Goal: Task Accomplishment & Management: Complete application form

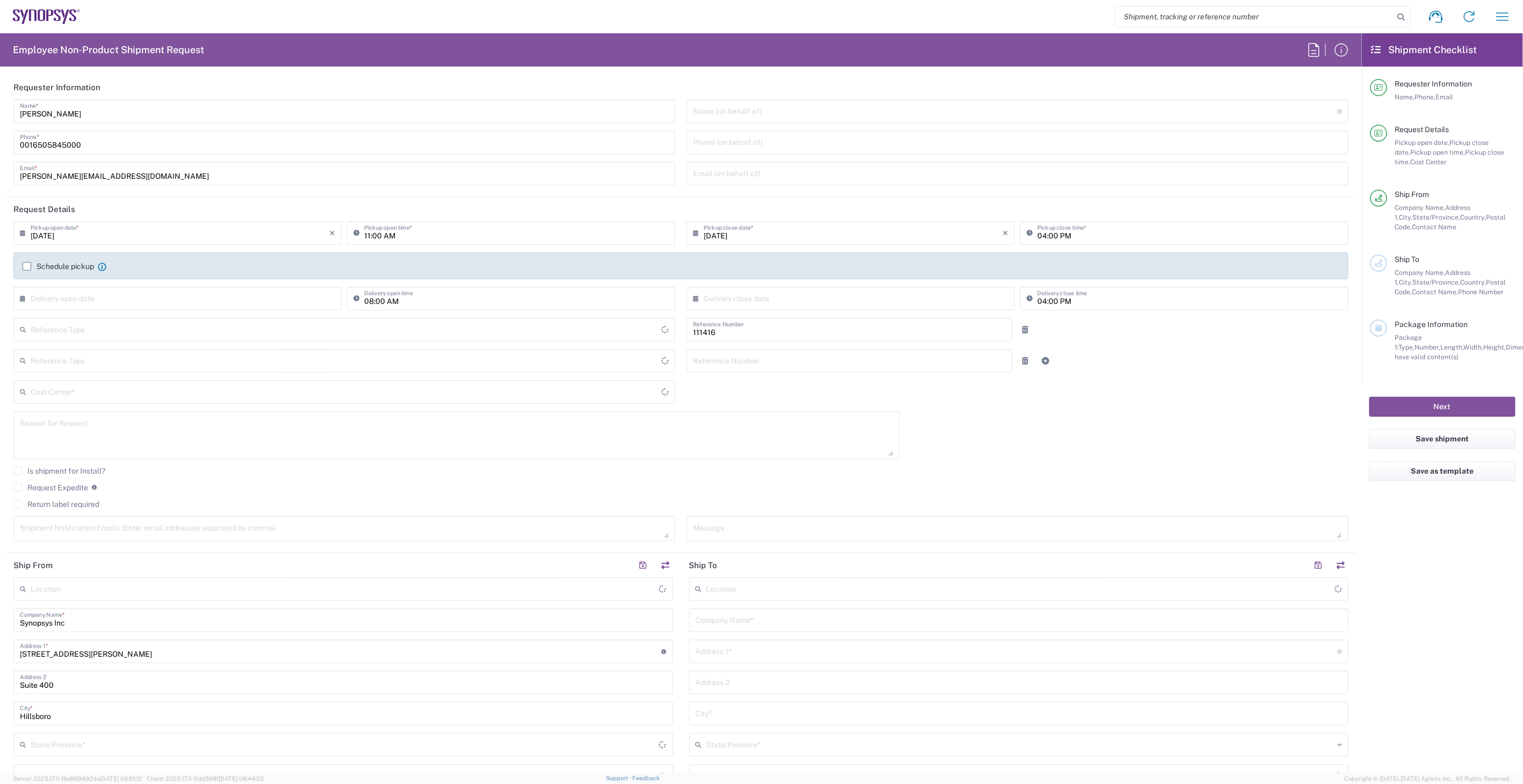
type input "Department"
type input "Delivered at Place"
type input "US01, SIG, IT Platform Products 111416"
type input "[GEOGRAPHIC_DATA]"
type input "[US_STATE]"
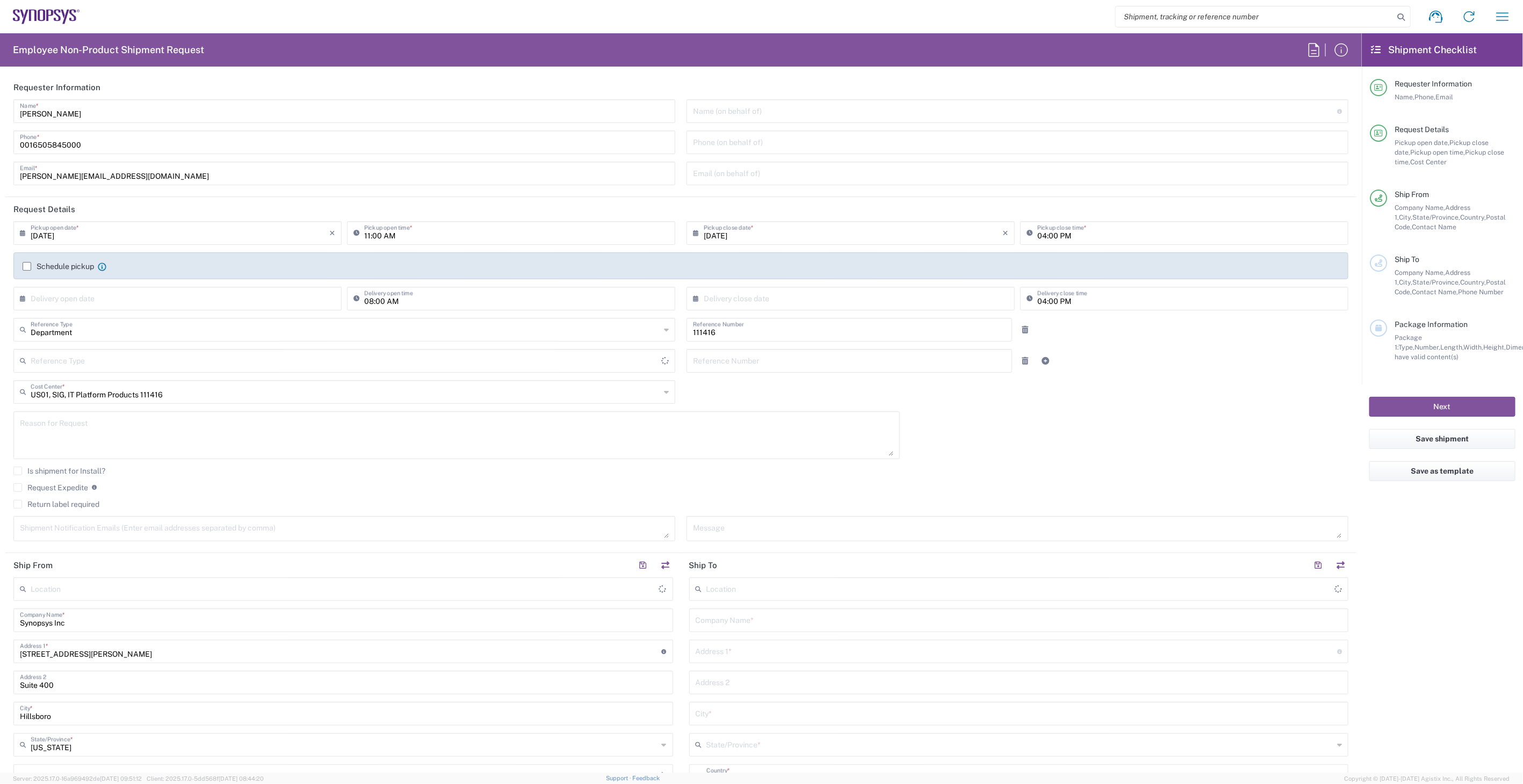
type input "[GEOGRAPHIC_DATA]"
click at [245, 236] on input "[DATE]" at bounding box center [180, 232] width 299 height 19
type input "Hillsboro US03"
type input "03:00 PM"
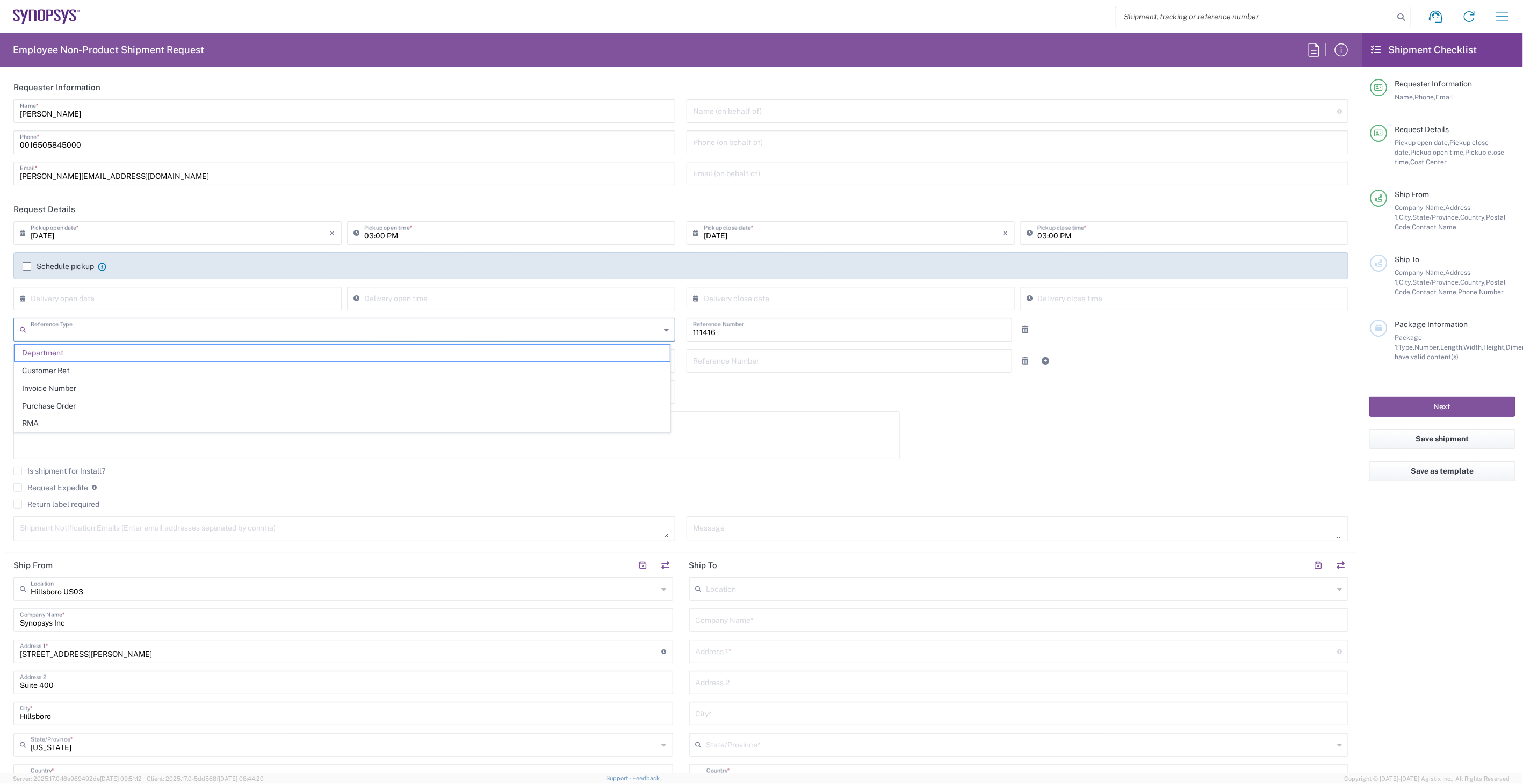
type input "Department"
click at [76, 506] on label "Return label required" at bounding box center [56, 504] width 86 height 8
click at [18, 504] on input "Return label required" at bounding box center [18, 504] width 0 height 0
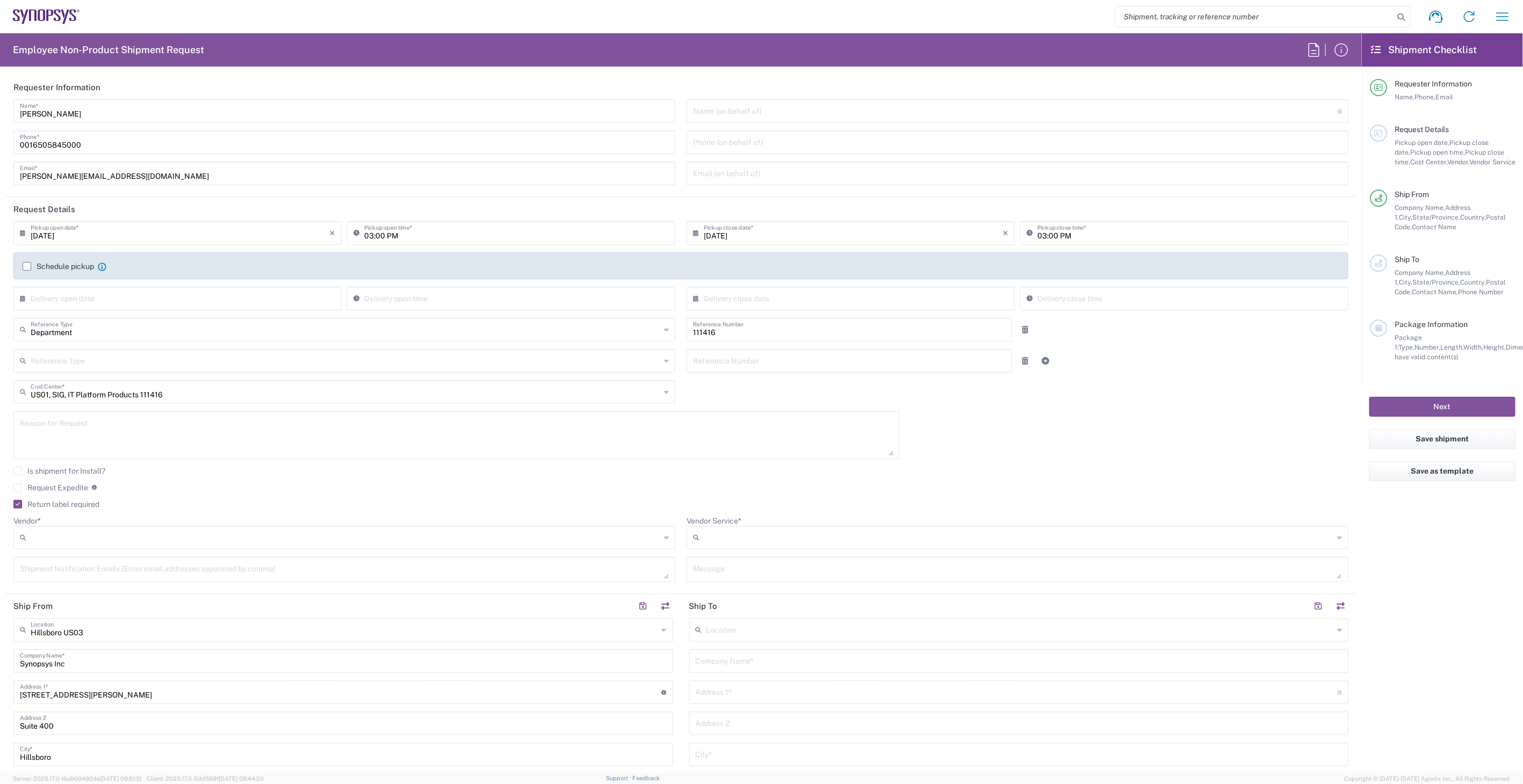
click at [77, 537] on input "Vendor *" at bounding box center [345, 537] width 630 height 17
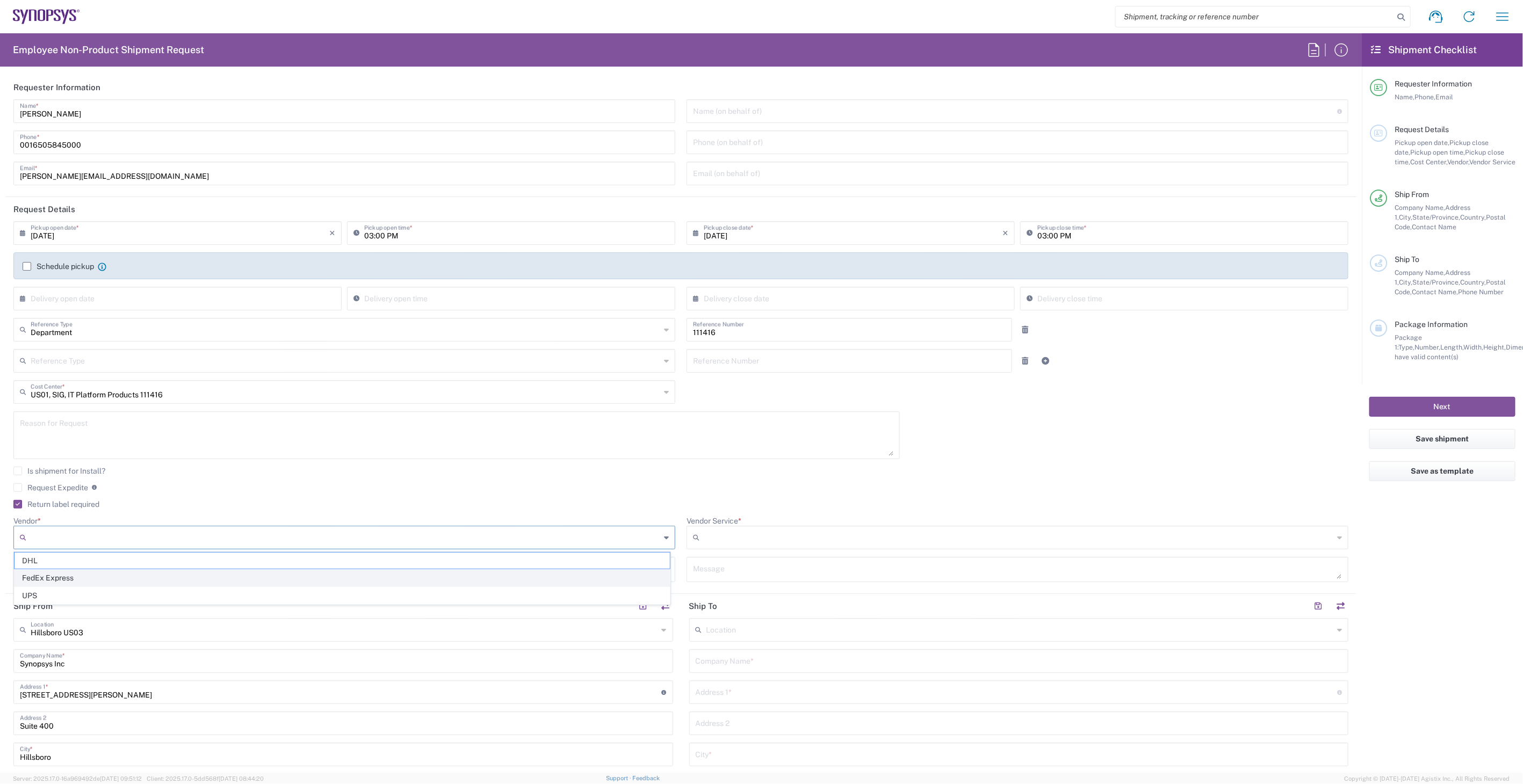
click at [78, 575] on span "FedEx Express" at bounding box center [342, 578] width 655 height 17
type input "FedEx Express"
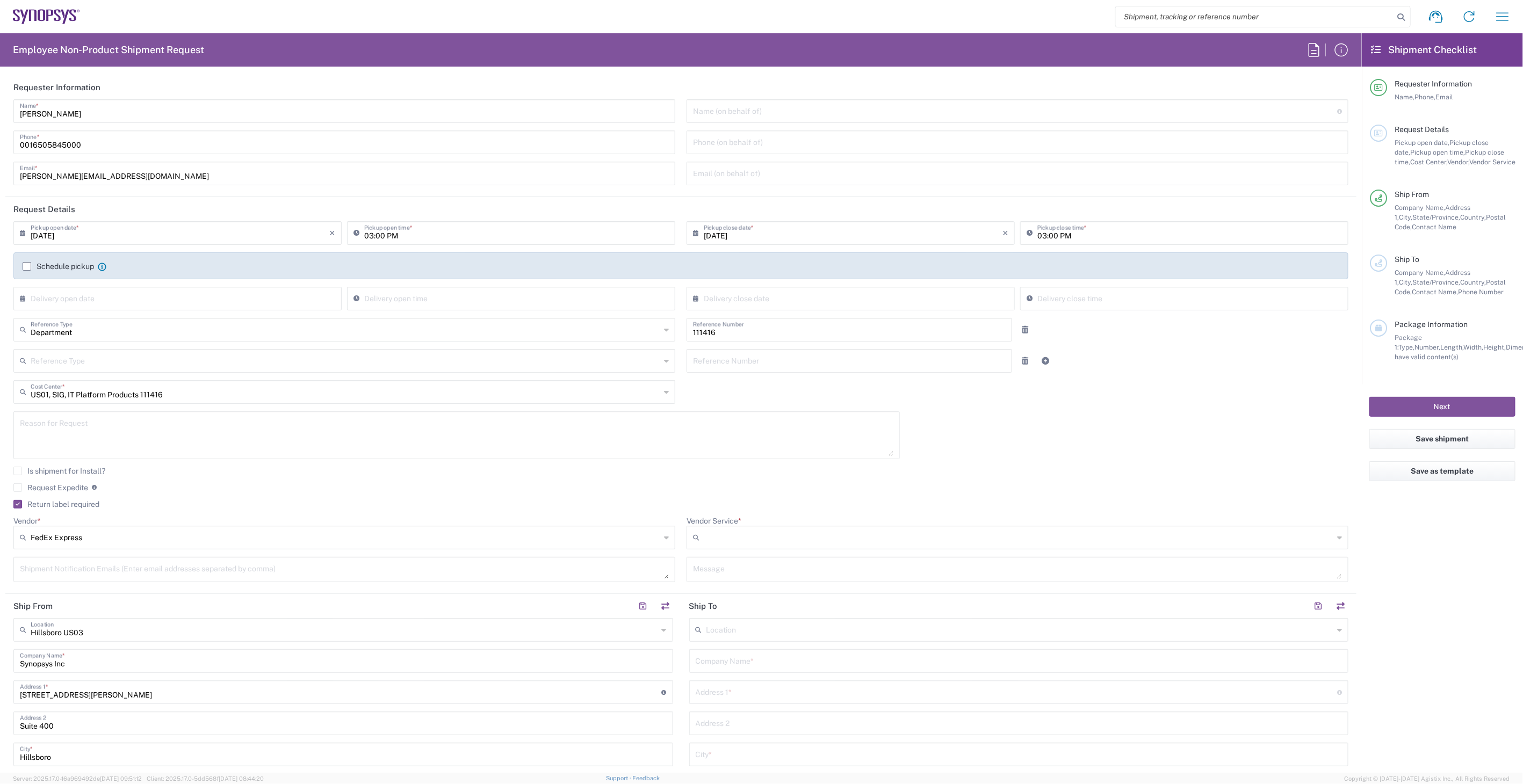
click at [804, 527] on div at bounding box center [1017, 537] width 662 height 23
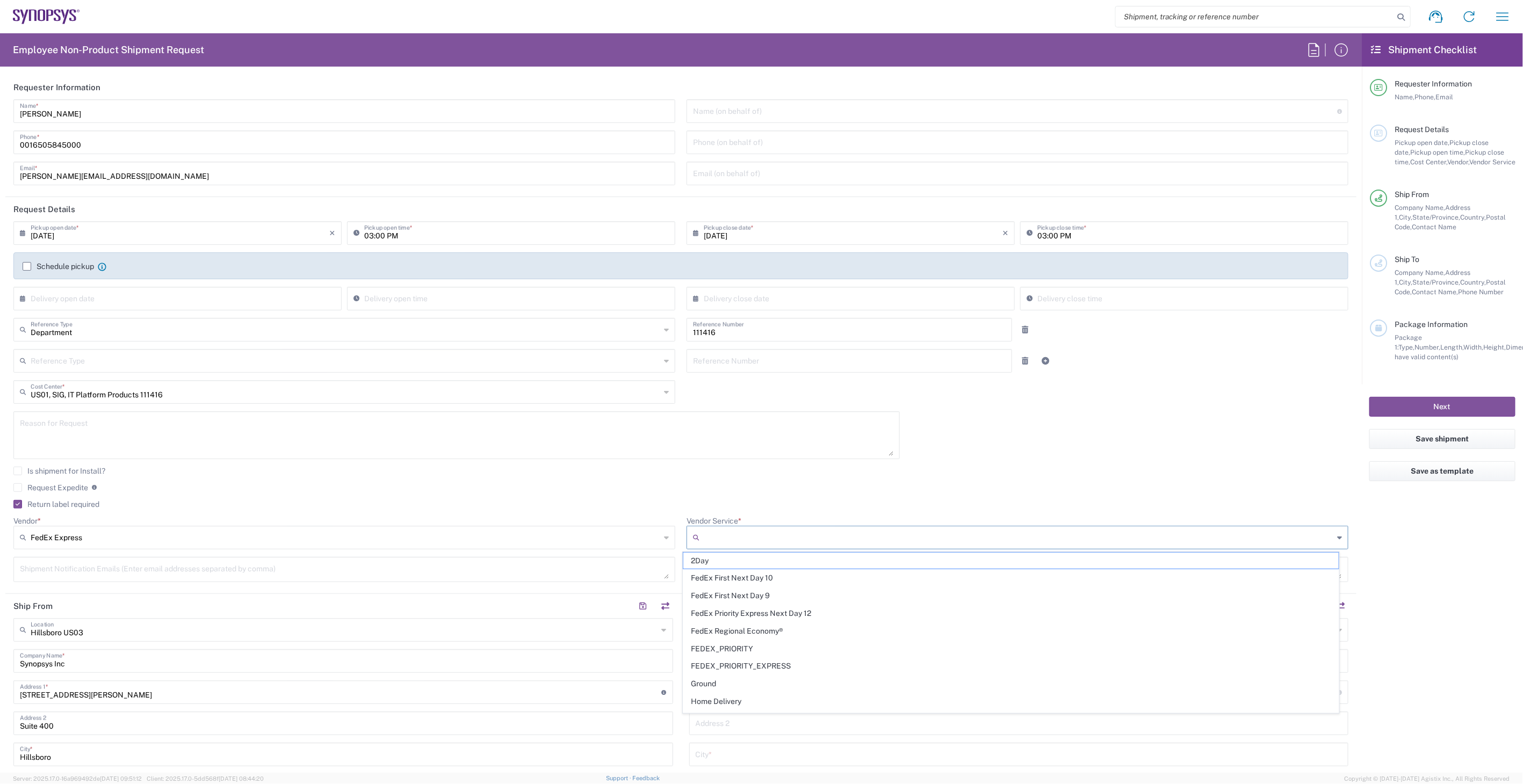
click at [804, 534] on input "Vendor Service *" at bounding box center [1018, 537] width 630 height 17
click at [791, 563] on span "2Day" at bounding box center [1011, 561] width 655 height 17
type input "2Day"
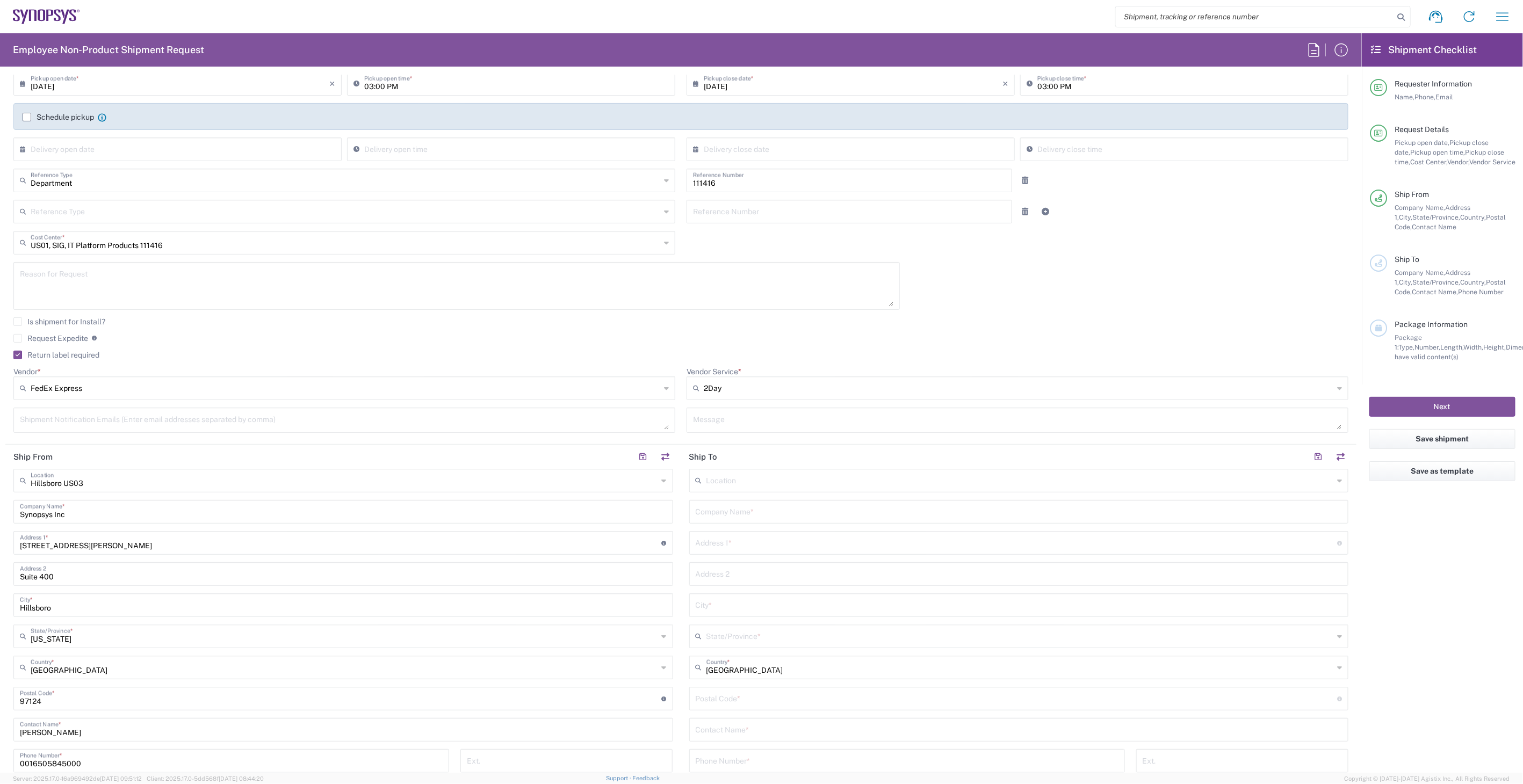
scroll to position [179, 0]
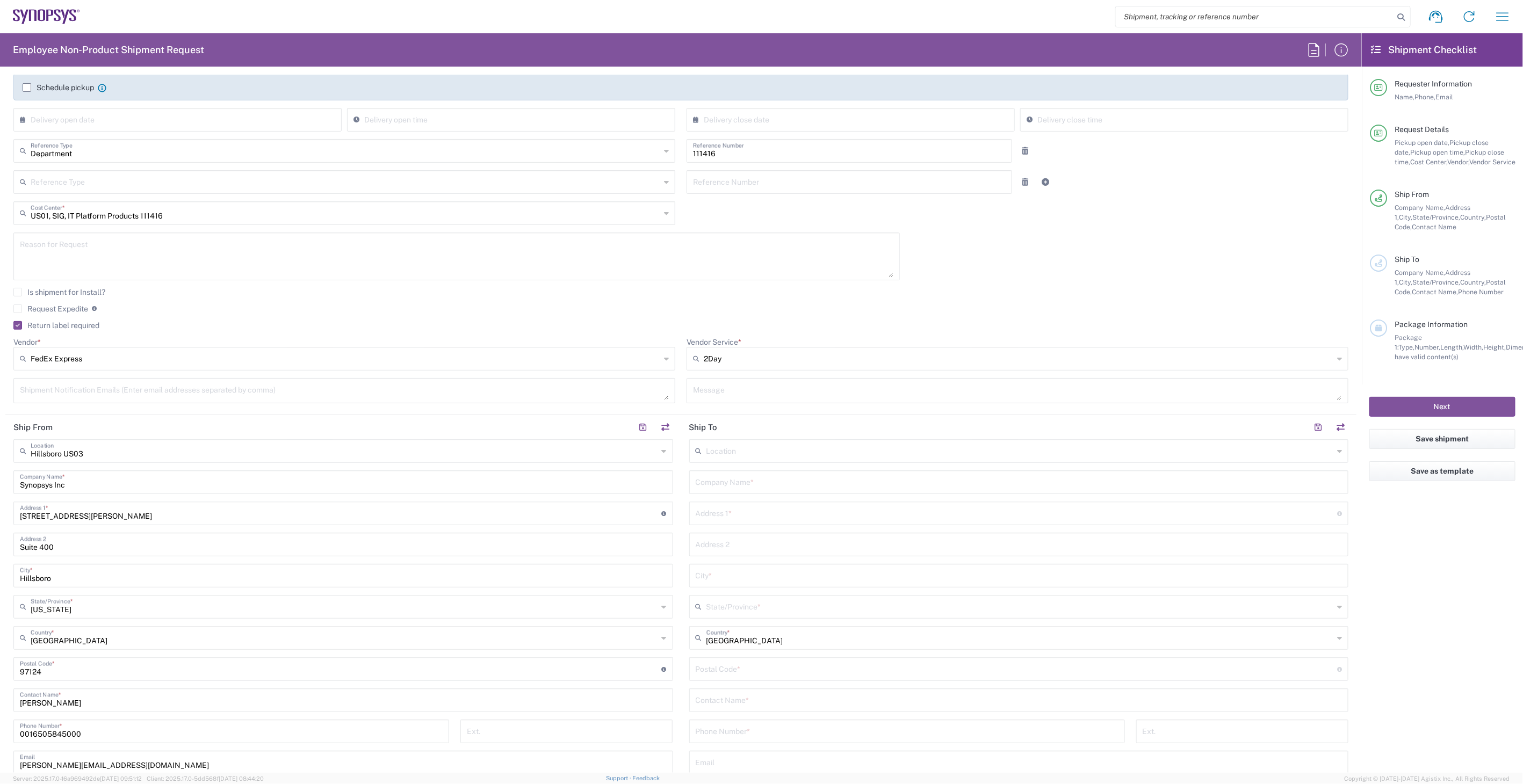
click at [755, 480] on input "text" at bounding box center [1019, 481] width 647 height 19
paste input "[PERSON_NAME]"
type input "[PERSON_NAME]"
click at [774, 435] on header "Ship To" at bounding box center [1019, 427] width 676 height 24
click at [777, 444] on input "text" at bounding box center [1020, 450] width 627 height 19
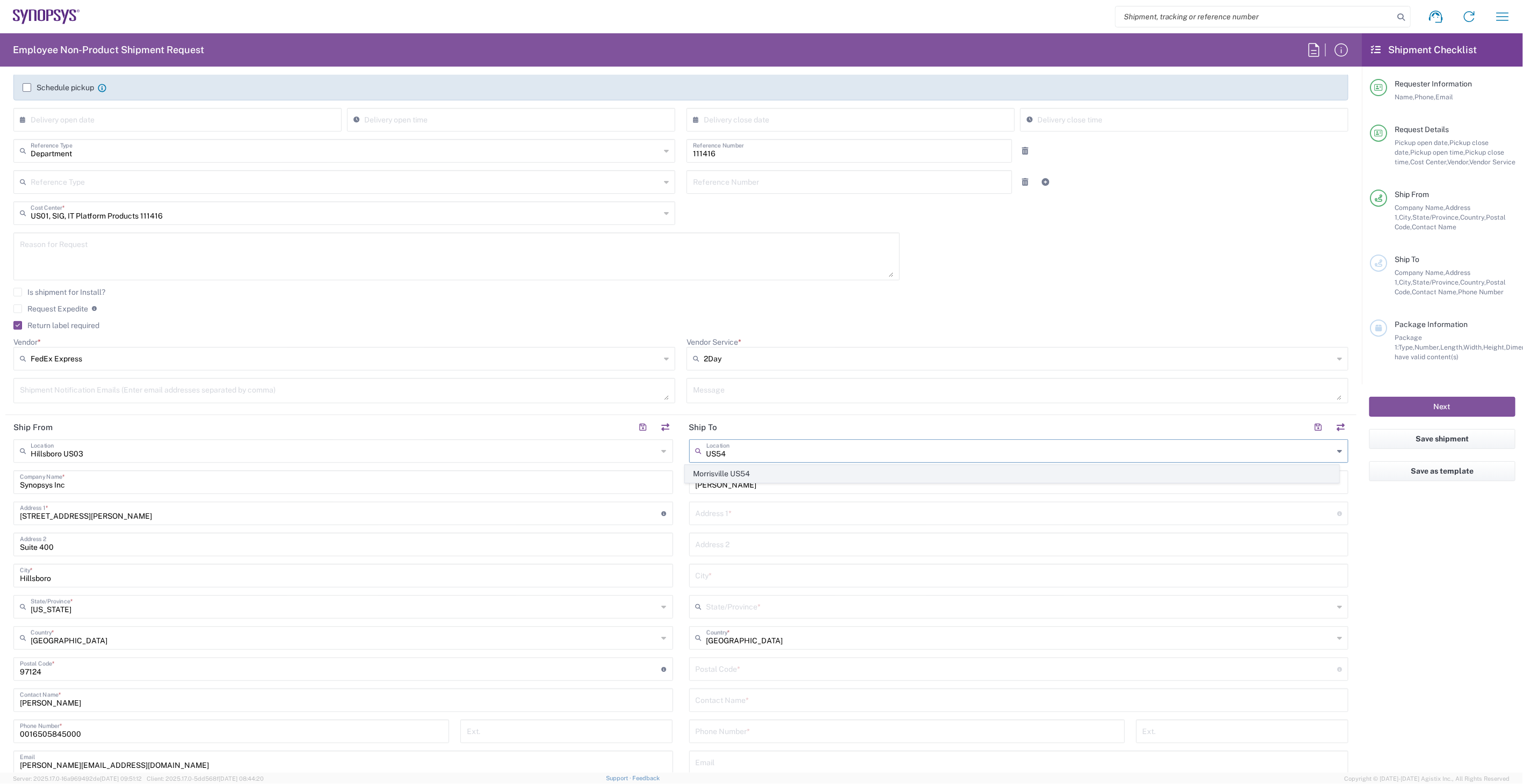
click at [782, 476] on span "Morrisville US54" at bounding box center [1012, 474] width 652 height 17
type input "Morrisville US54"
type input "Synopsys Inc"
type input "[STREET_ADDRESS][PERSON_NAME]"
type input "Suite 300"
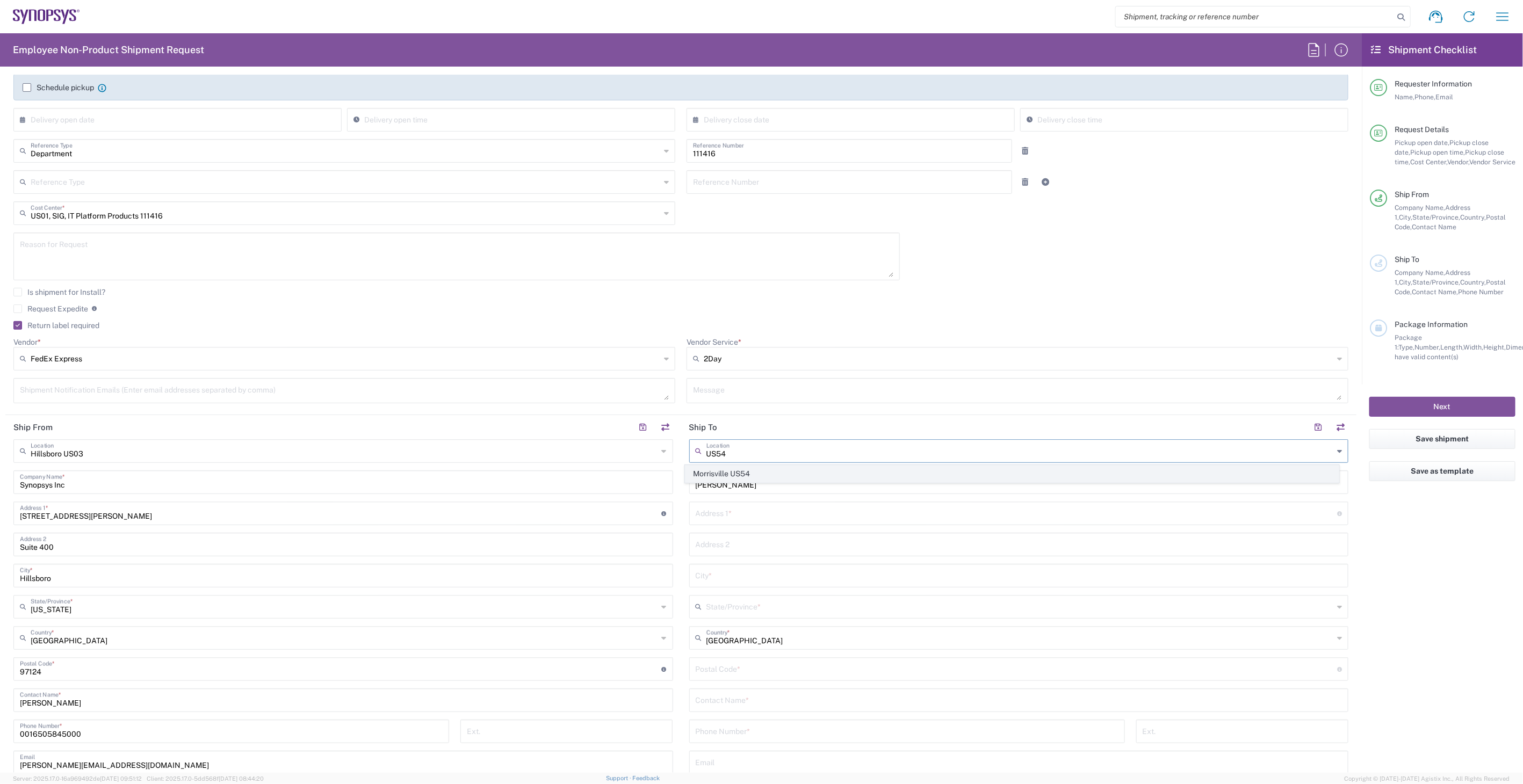
type input "Morrisville"
type input "[US_STATE]"
type input "27560"
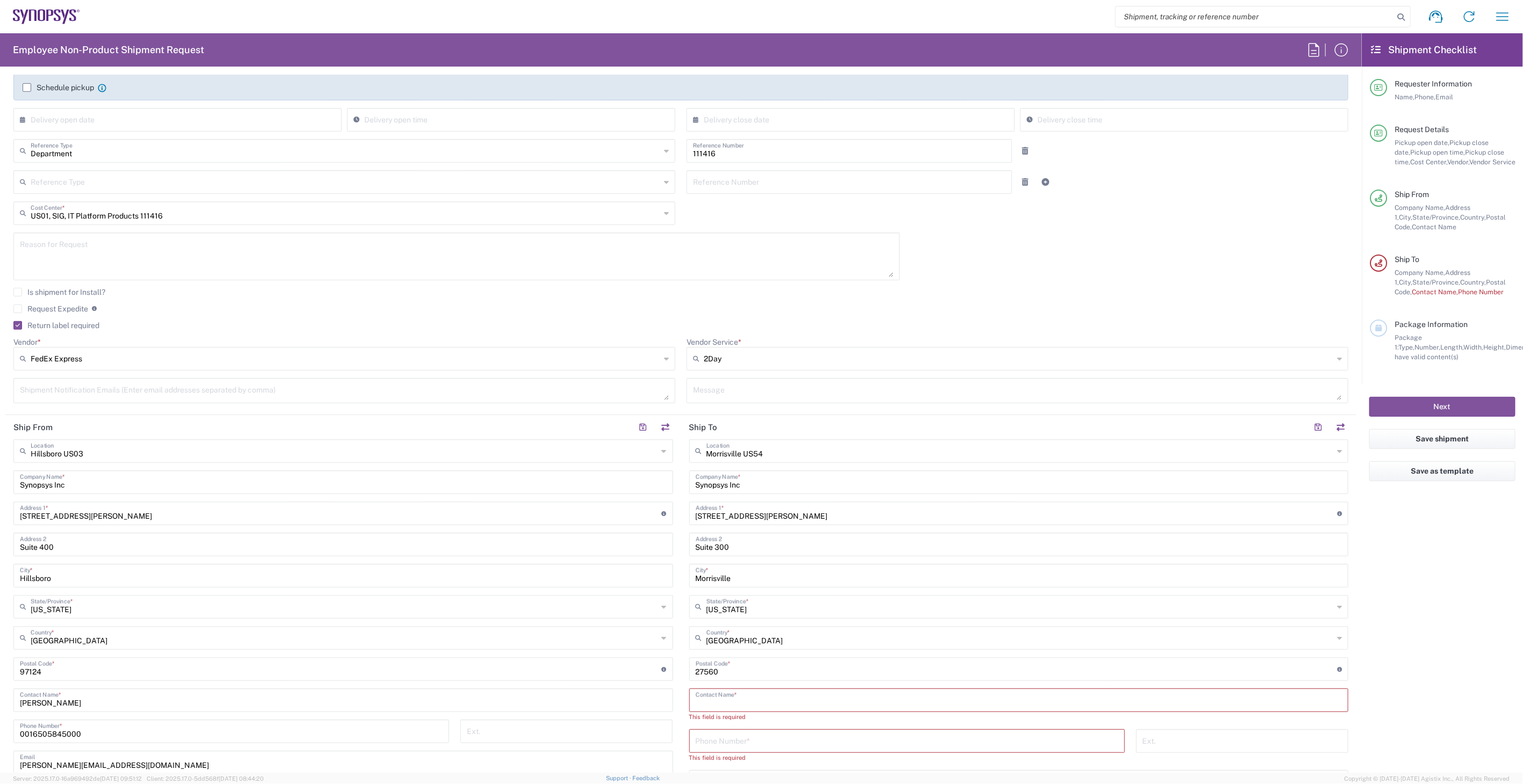
click at [768, 705] on input "text" at bounding box center [1019, 699] width 647 height 19
paste input "[PERSON_NAME]"
type input "[PERSON_NAME]"
click at [775, 725] on input "tel" at bounding box center [907, 730] width 423 height 19
type input "6505845000"
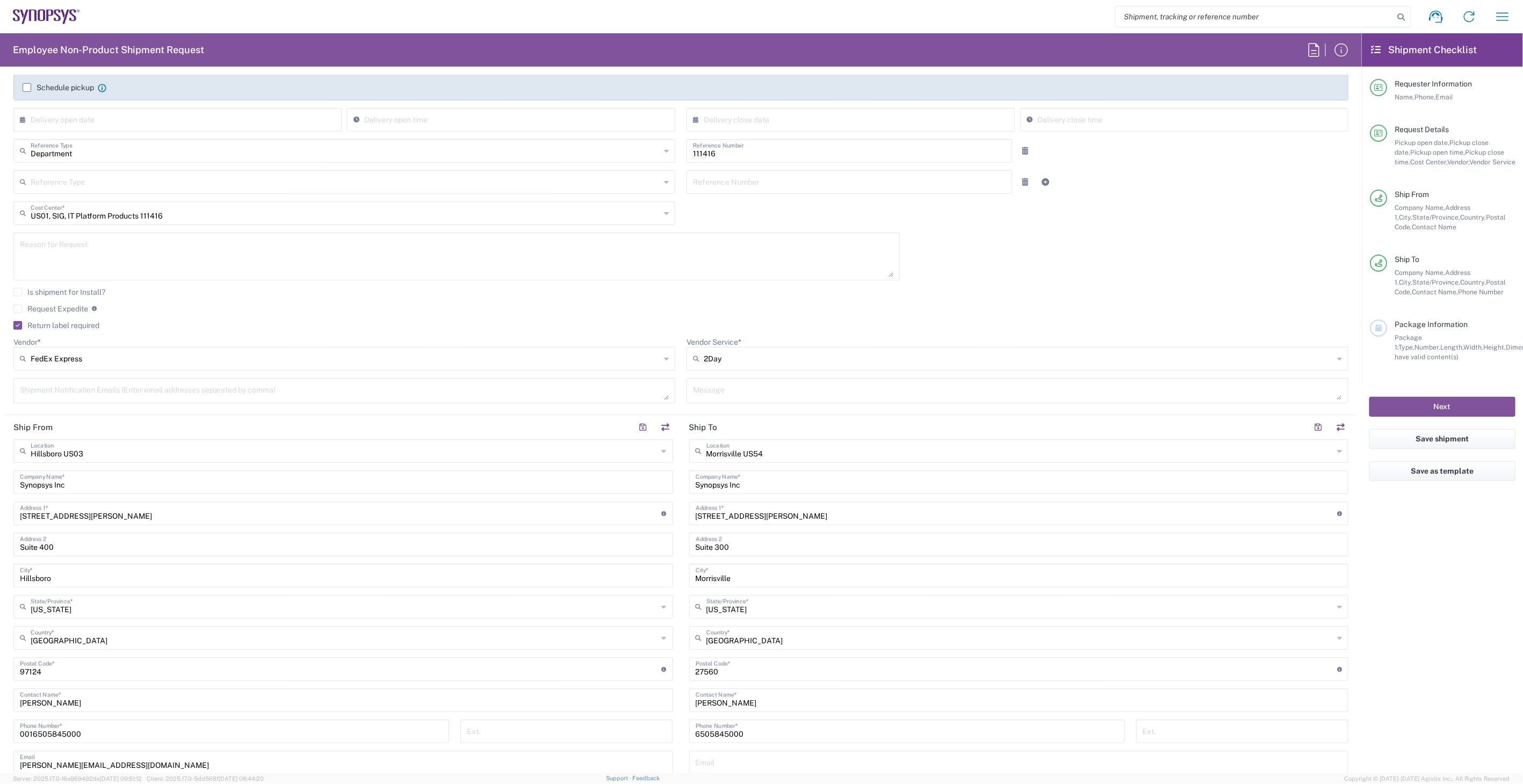
scroll to position [238, 0]
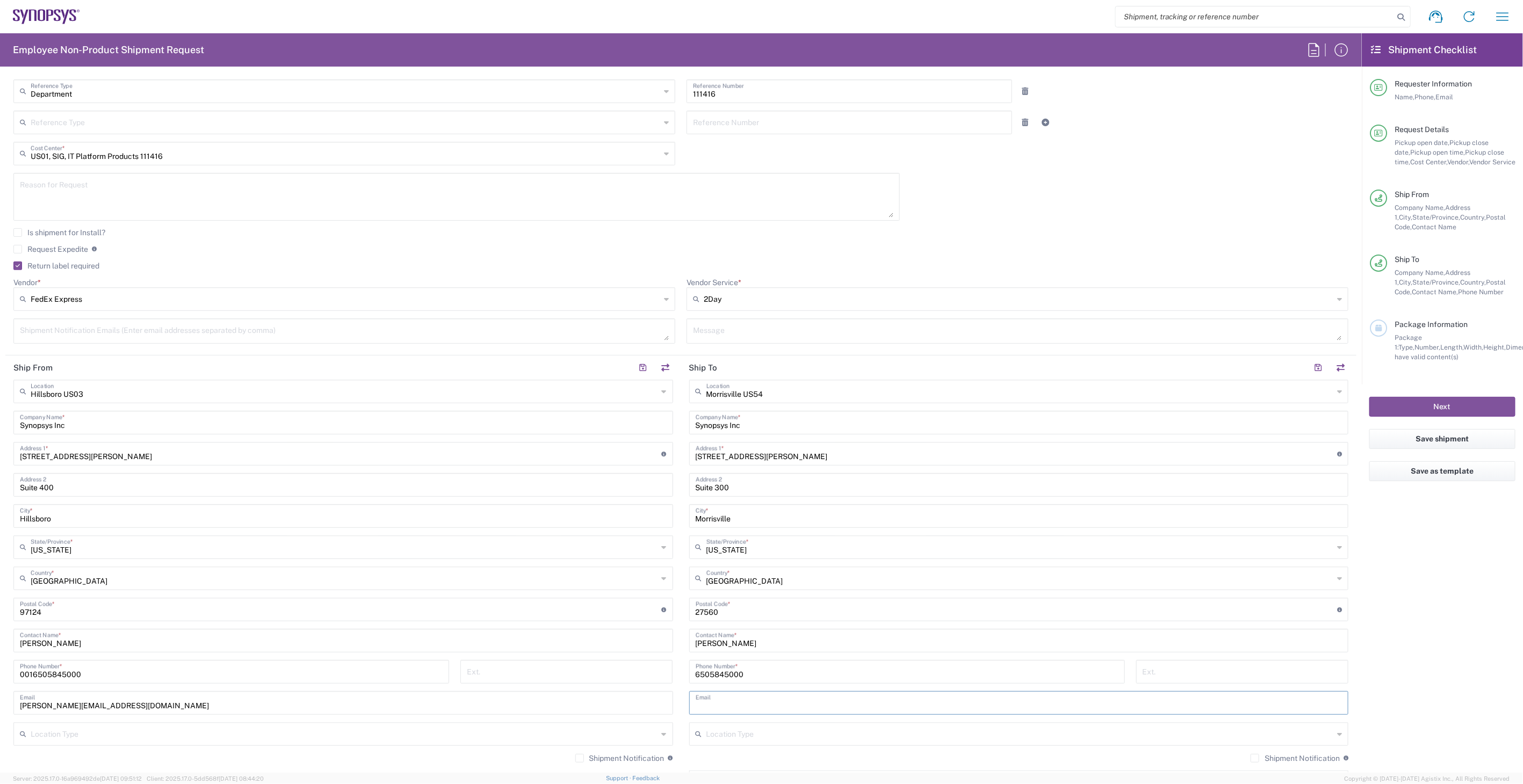
click at [793, 707] on input "text" at bounding box center [1019, 702] width 647 height 19
paste input "[EMAIL_ADDRESS][DOMAIN_NAME]"
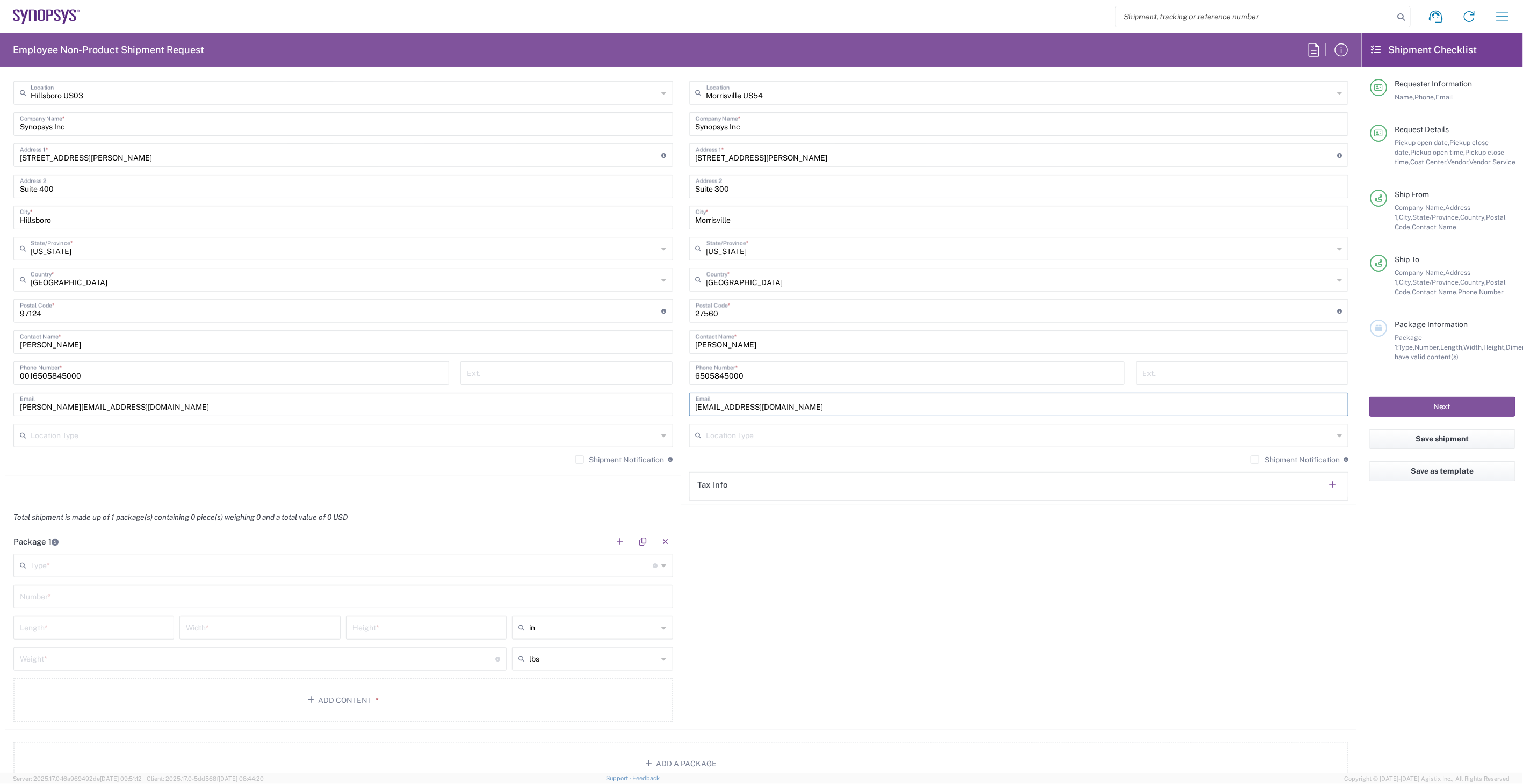
scroll to position [656, 0]
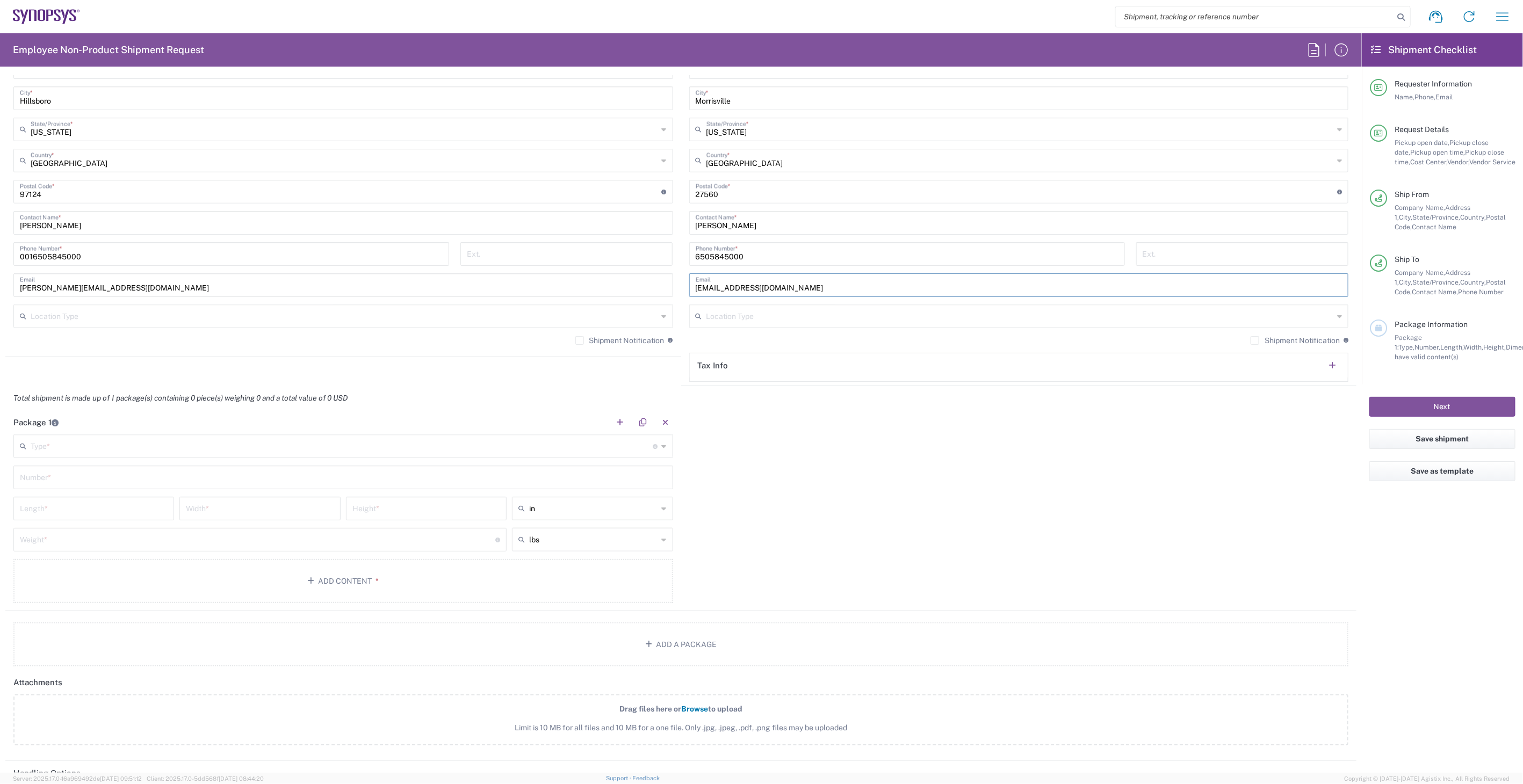
type input "[EMAIL_ADDRESS][DOMAIN_NAME]"
click at [399, 447] on input "text" at bounding box center [341, 445] width 623 height 19
click at [79, 464] on span "Medium Box" at bounding box center [341, 469] width 652 height 17
type input "Medium Box"
type input "13"
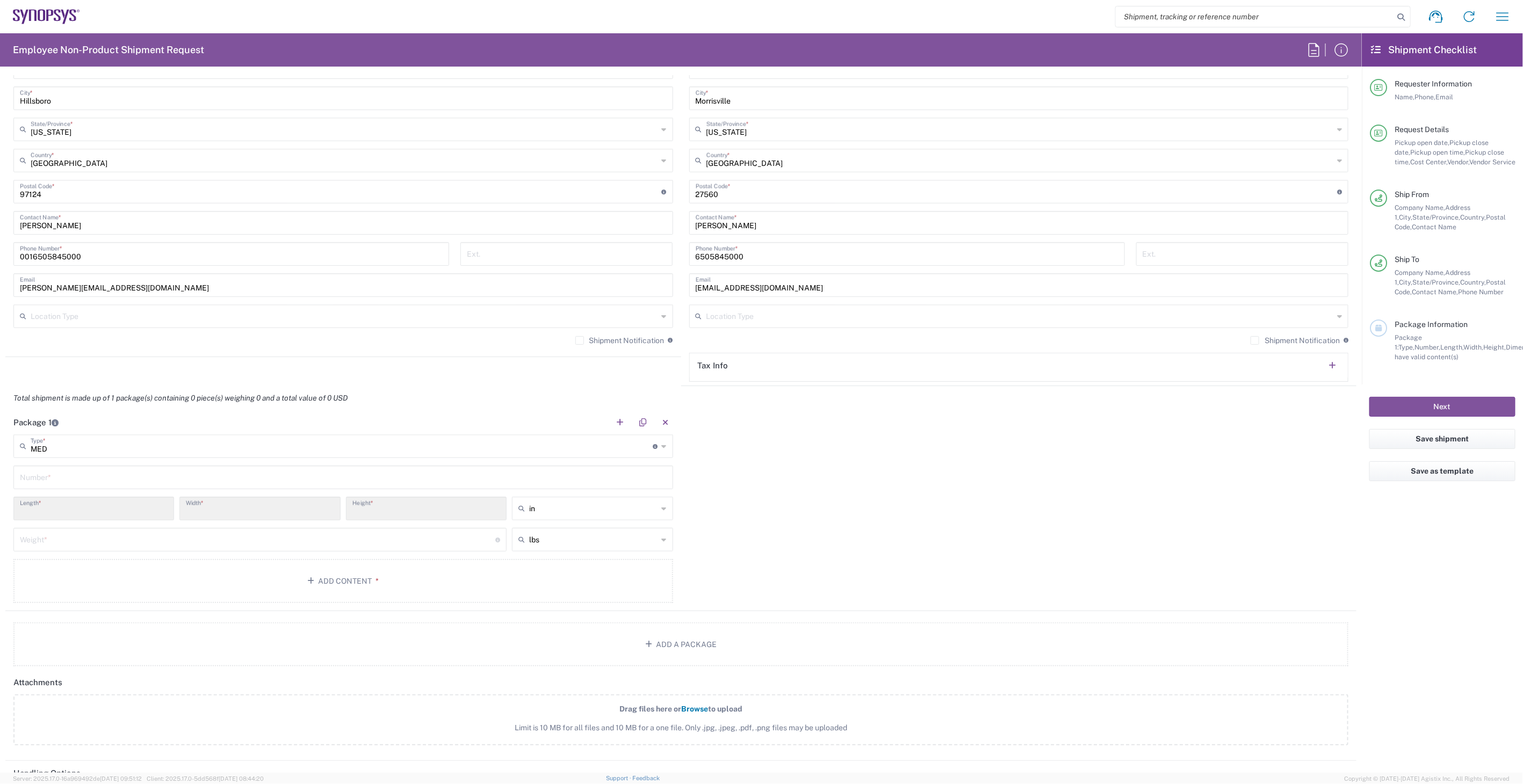
type input "11.5"
type input "2.5"
click at [81, 486] on div "Number *" at bounding box center [343, 477] width 660 height 23
click at [84, 475] on input "text" at bounding box center [343, 476] width 647 height 19
type input "1"
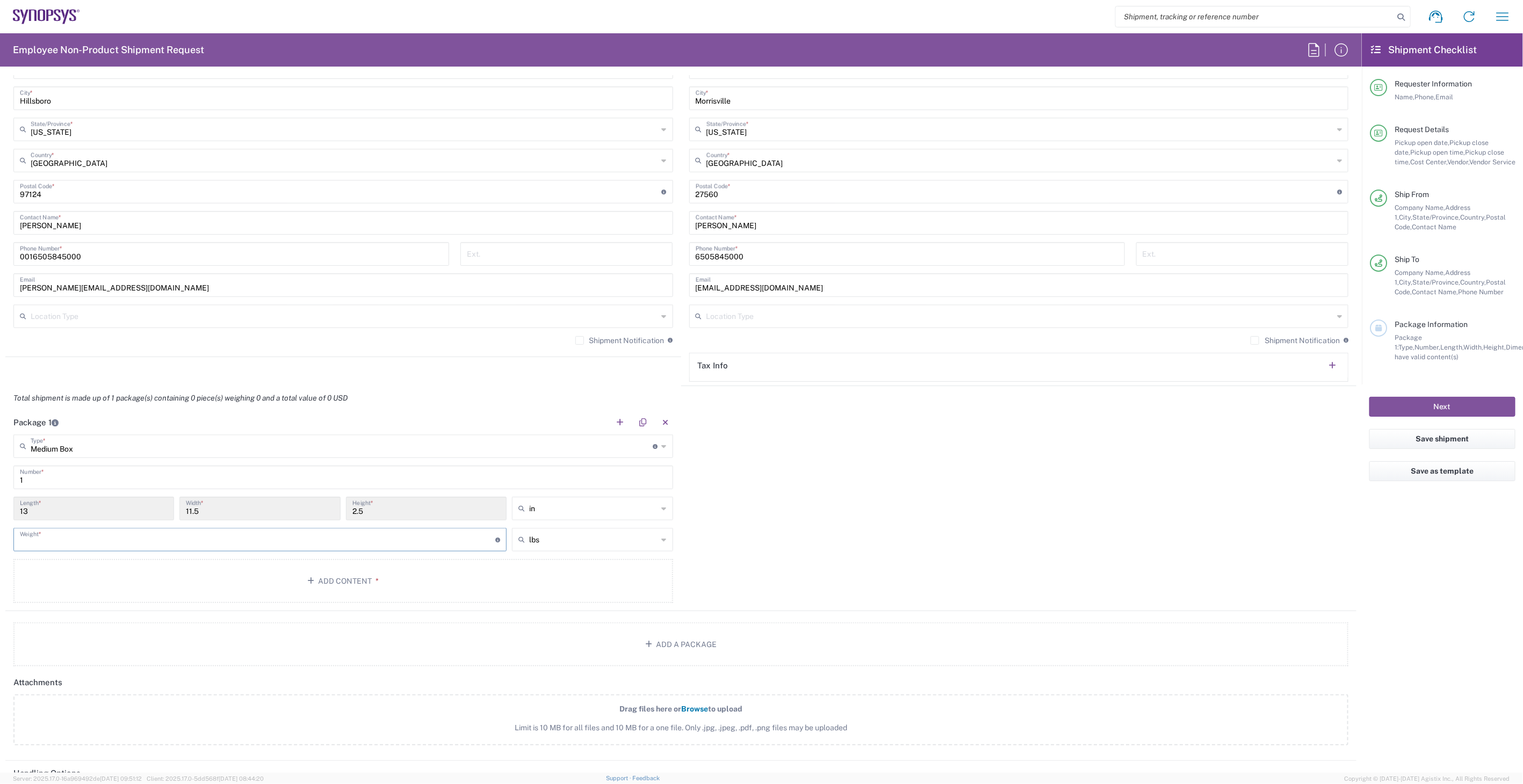
click at [71, 544] on input "number" at bounding box center [258, 538] width 475 height 19
type input "6"
click at [95, 567] on button "Add Content *" at bounding box center [343, 581] width 660 height 44
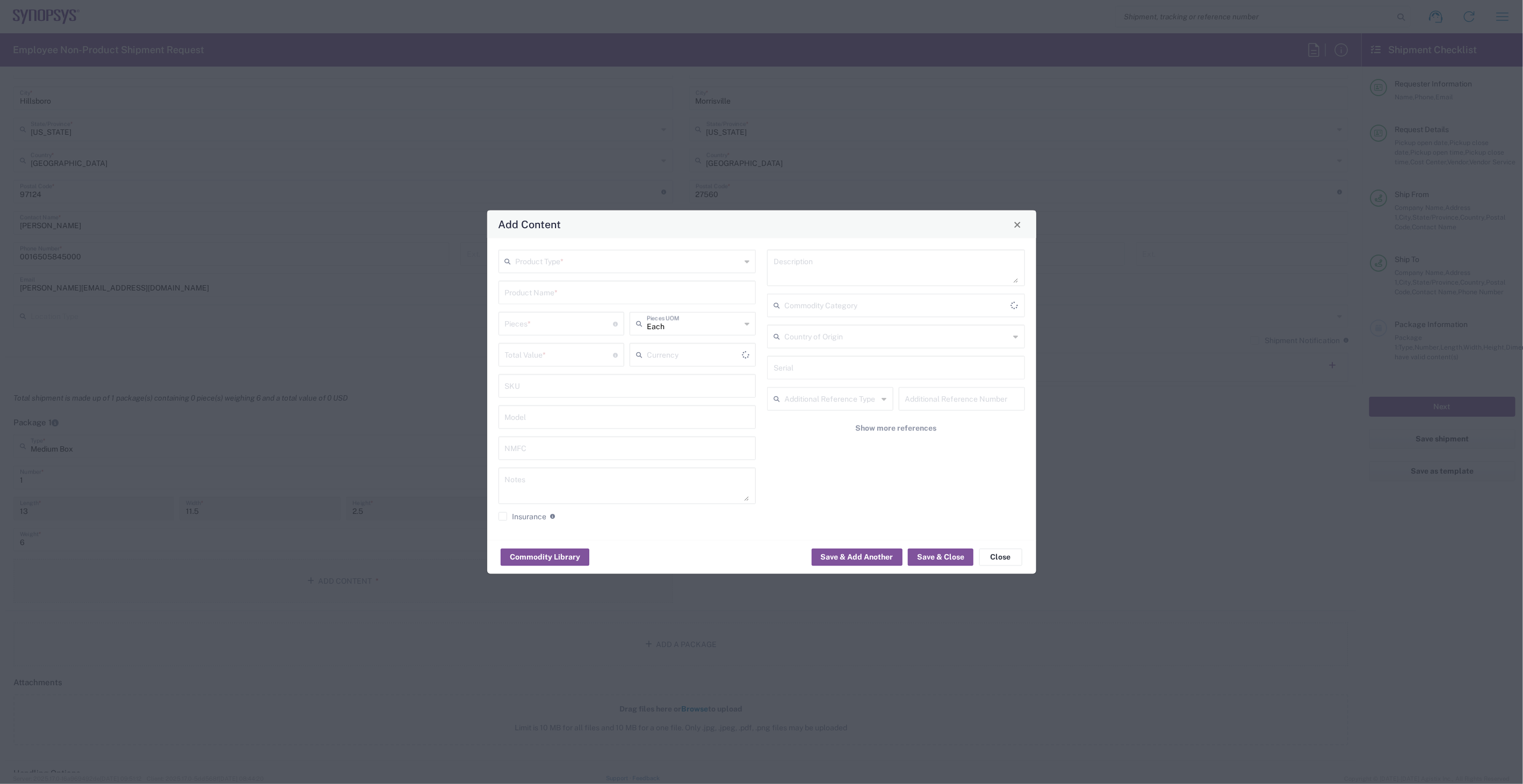
type input "US Dollar"
click at [635, 260] on input "text" at bounding box center [628, 260] width 225 height 19
click at [623, 294] on span "General Commodity" at bounding box center [627, 303] width 255 height 17
type input "General Commodity"
click at [610, 294] on input "text" at bounding box center [627, 291] width 245 height 19
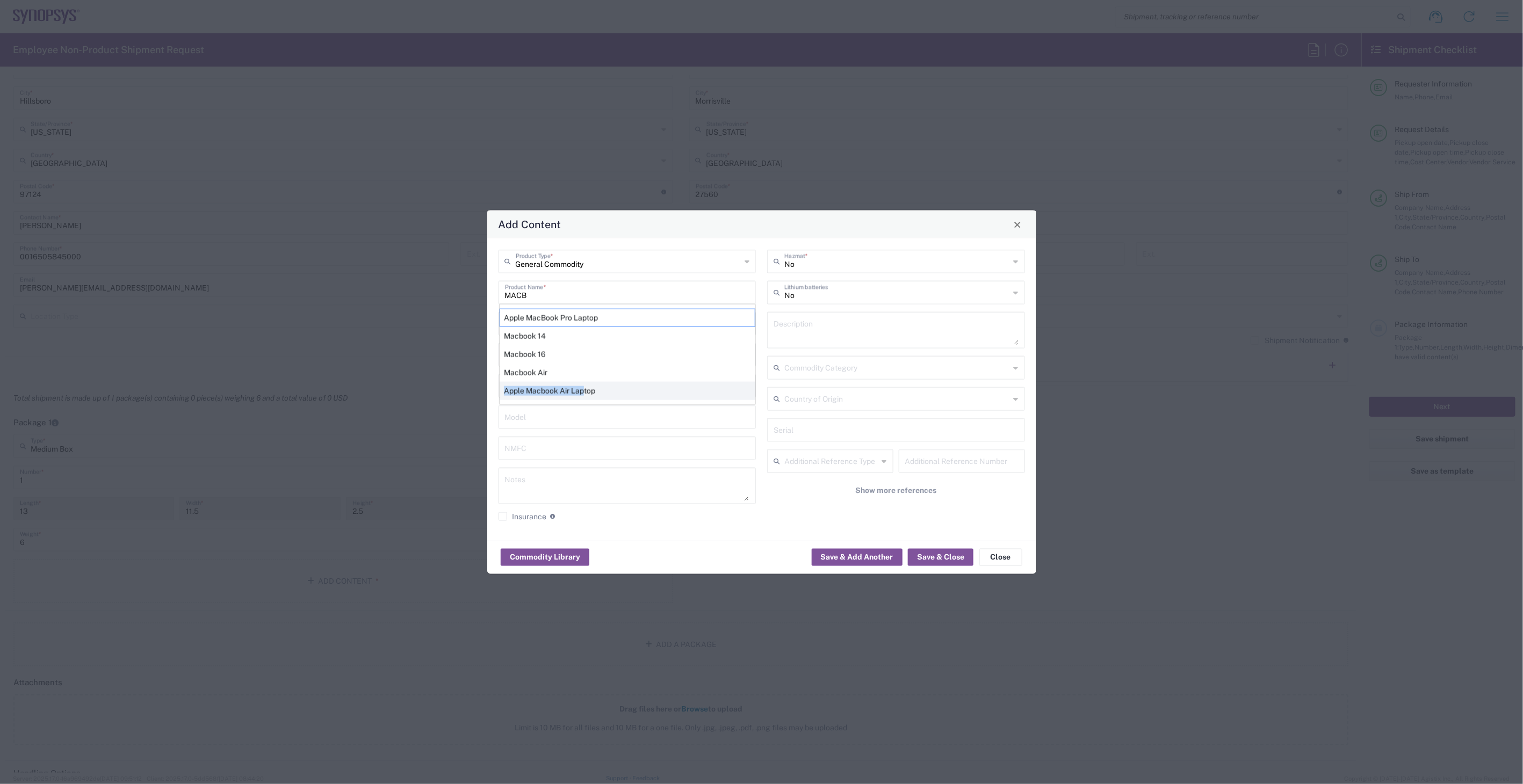
drag, startPoint x: 586, startPoint y: 368, endPoint x: 585, endPoint y: 394, distance: 26.0
click at [585, 394] on div "Apple MacBook Pro Laptop Macbook 14 Macbook 16 Macbook Air Apple Macbook Air La…" at bounding box center [627, 354] width 256 height 93
click at [572, 294] on input "MACB" at bounding box center [627, 291] width 245 height 19
click at [585, 390] on div "Apple Macbook Air Laptop" at bounding box center [627, 391] width 256 height 18
type input "Apple Macbook Air Laptop"
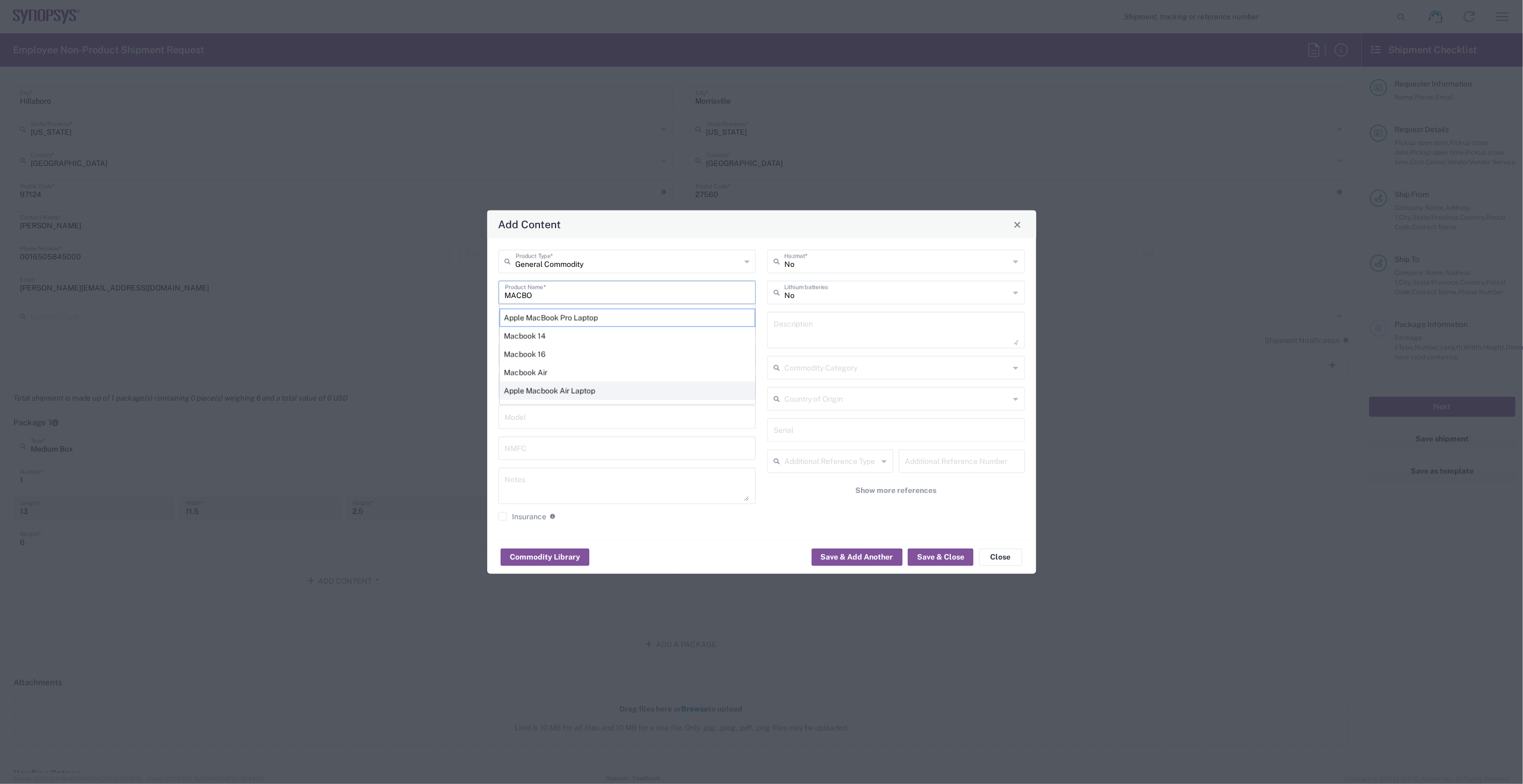
type textarea "Apple Macbook Air Laptop"
click at [578, 329] on input "number" at bounding box center [559, 323] width 108 height 19
type input "1"
type input "Each"
type input "1000"
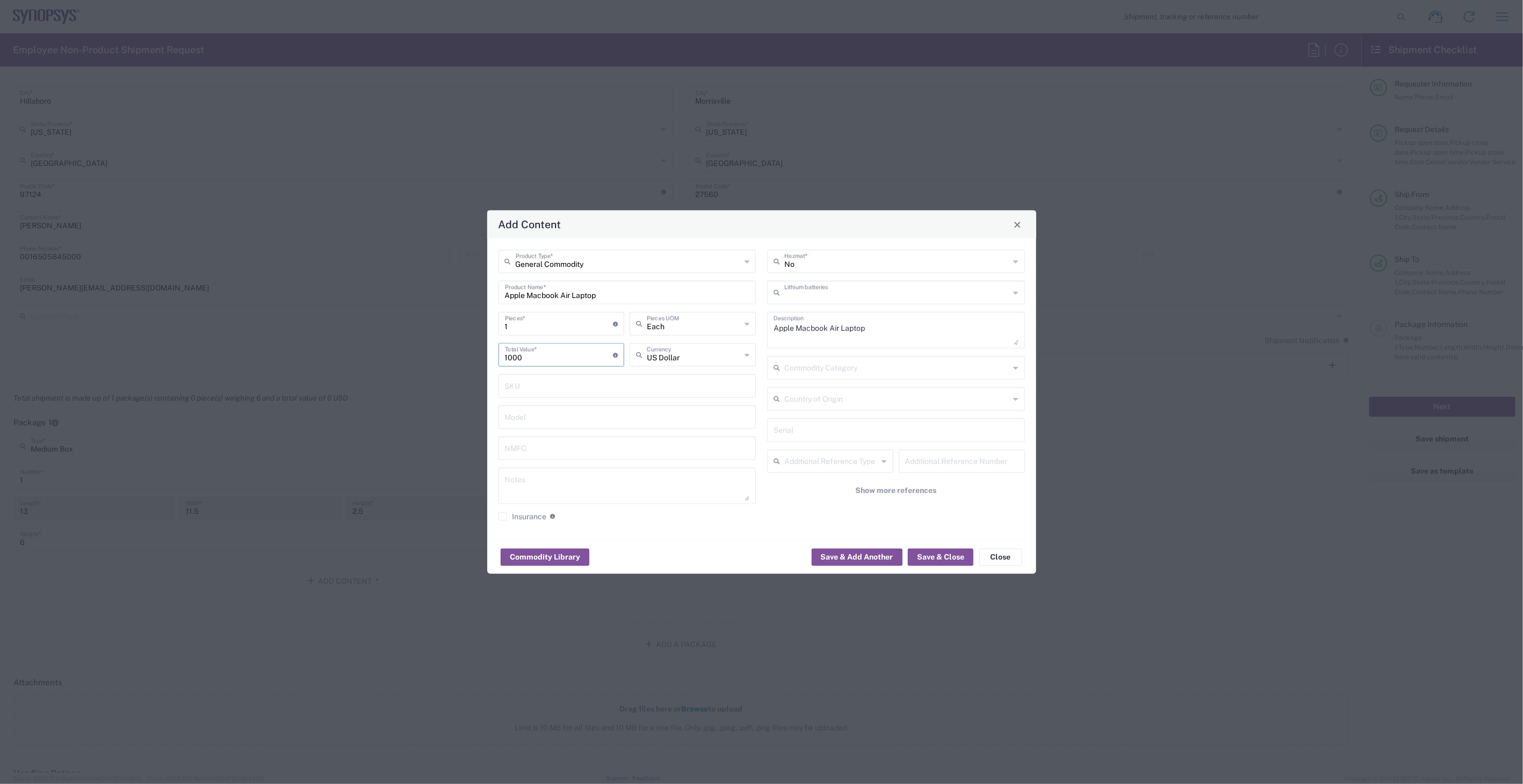
click at [920, 300] on input "text" at bounding box center [897, 291] width 225 height 19
click at [860, 336] on span "Yes" at bounding box center [896, 334] width 255 height 17
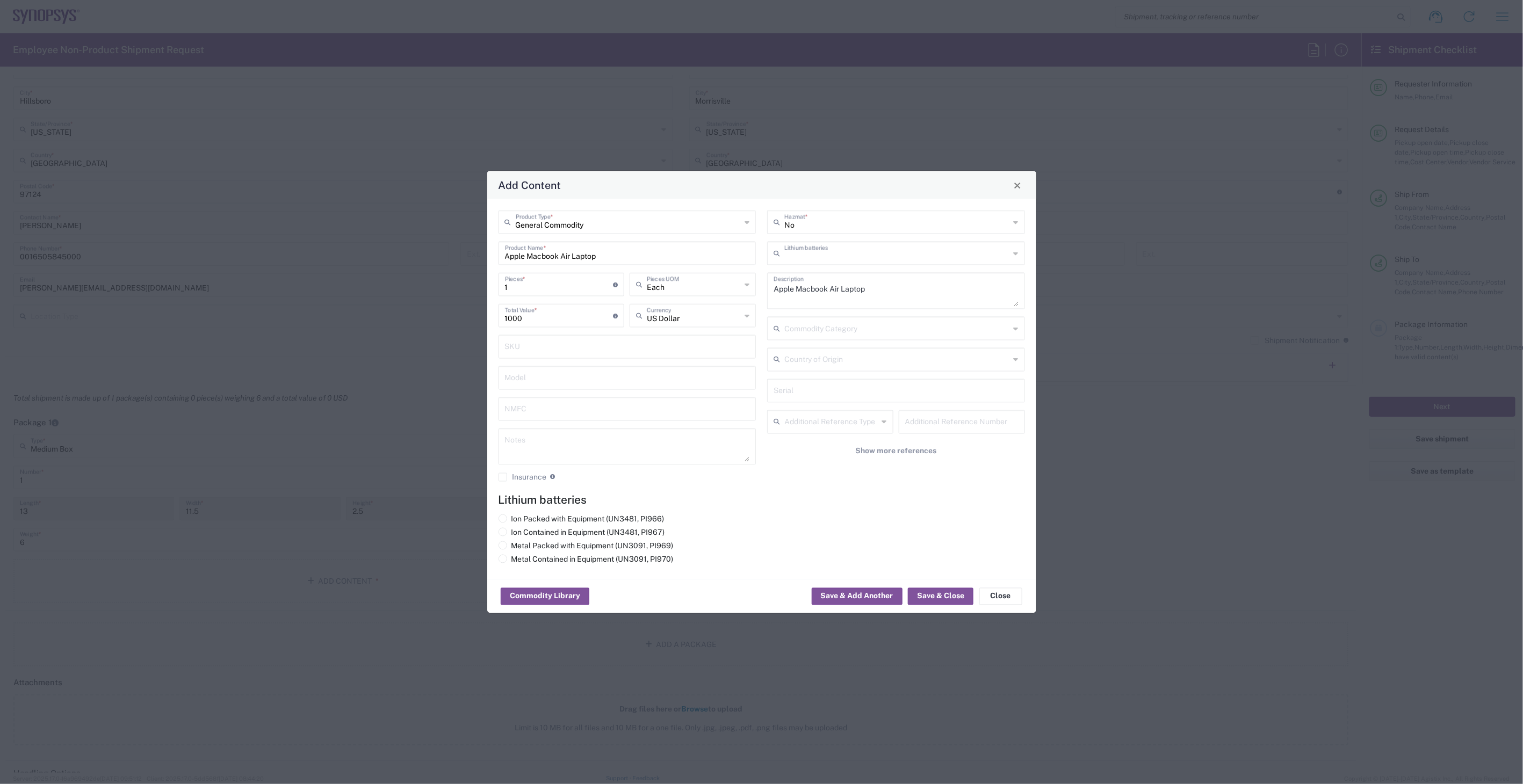
type input "Yes"
click at [572, 533] on label "Ion Contained in Equipment (UN3481, PI967)" at bounding box center [581, 533] width 167 height 10
click at [518, 533] on input "Ion Contained in Equipment (UN3481, PI967)" at bounding box center [515, 531] width 7 height 7
radio input "true"
click at [907, 597] on div "Commodity Library Save & Add Another Save & Close Close" at bounding box center [762, 596] width 549 height 34
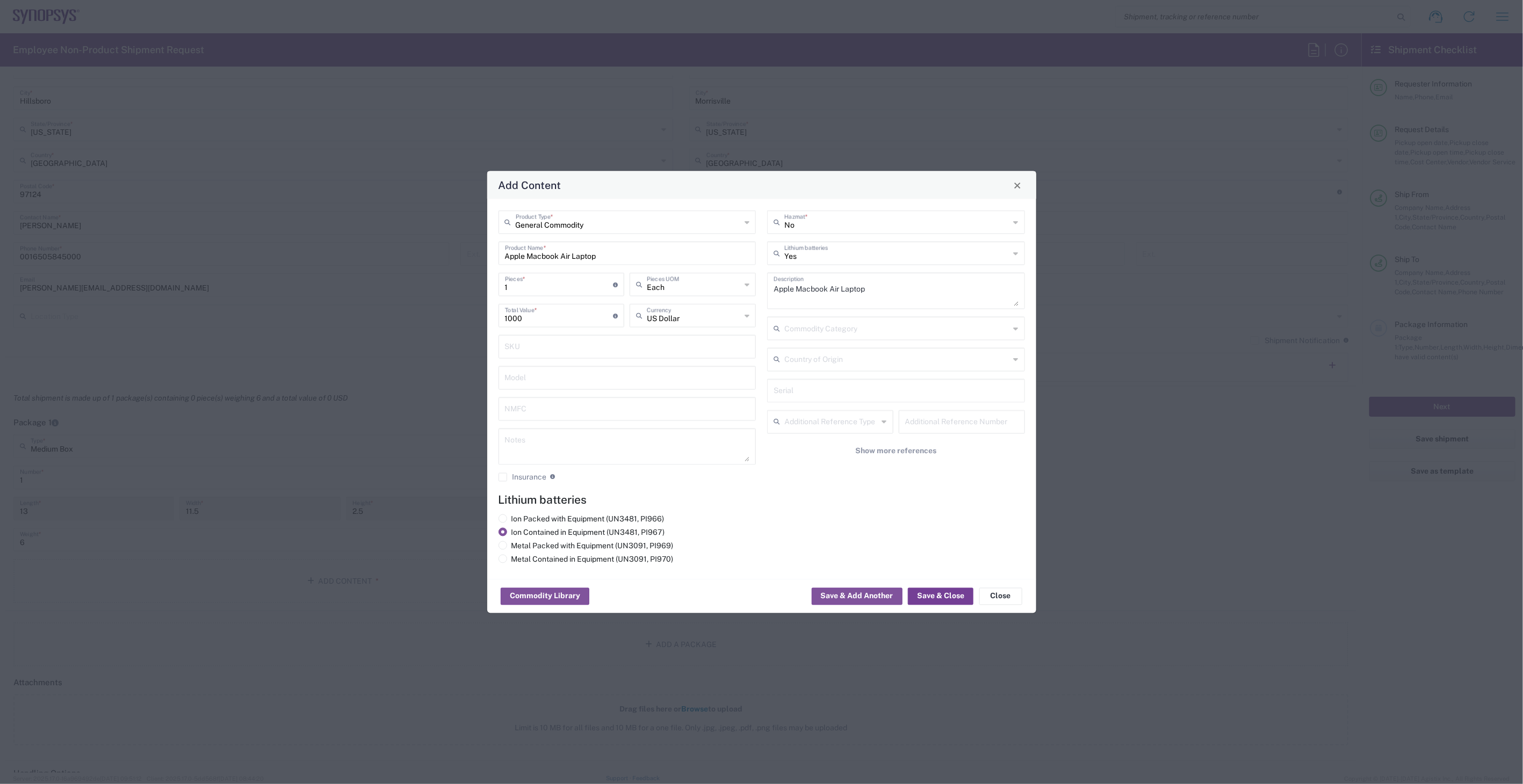
click at [915, 597] on button "Save & Close" at bounding box center [940, 596] width 66 height 17
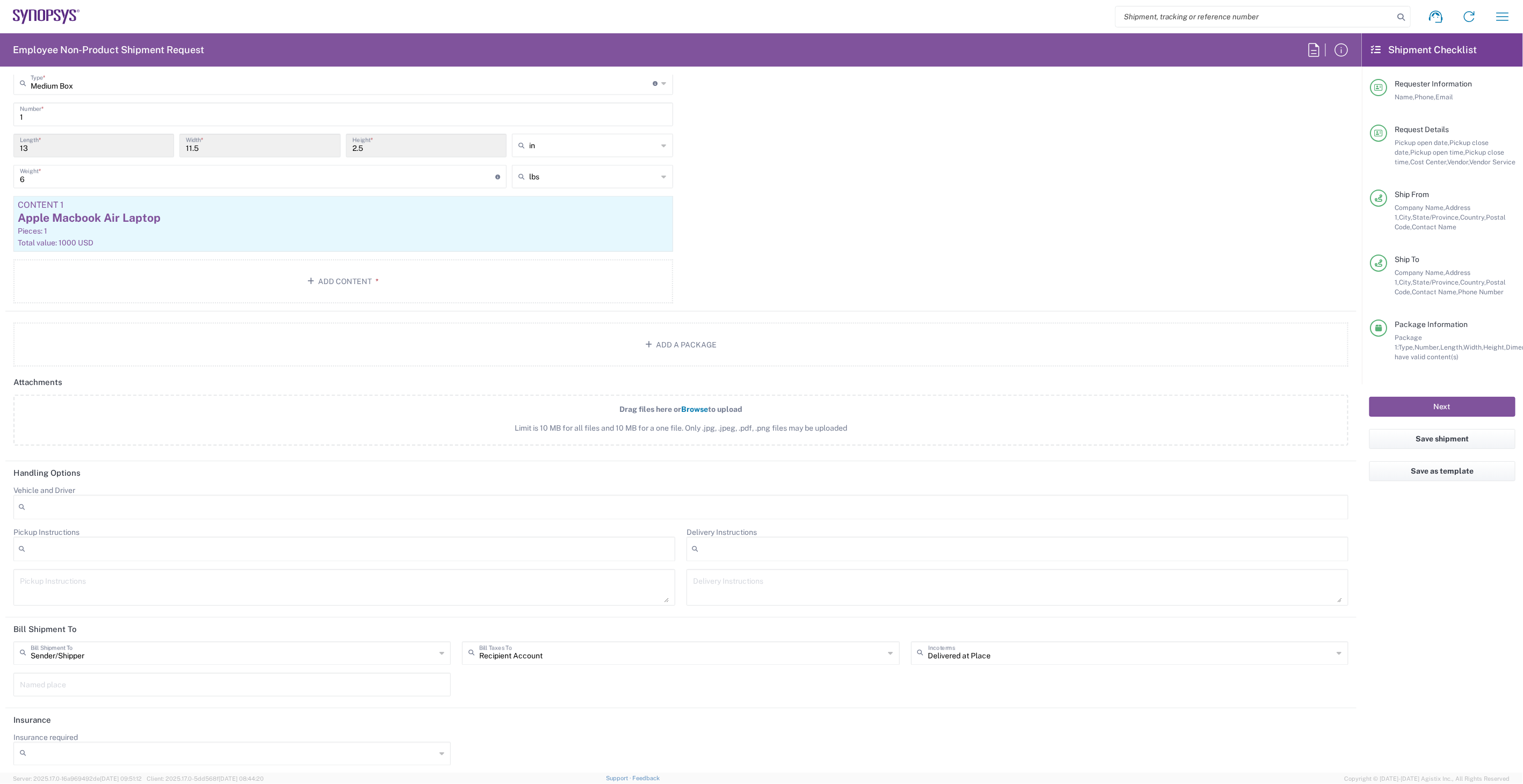
scroll to position [1021, 0]
click at [549, 655] on input "text" at bounding box center [681, 650] width 405 height 19
click at [538, 689] on span "Sender/Shipper" at bounding box center [677, 689] width 433 height 17
type input "Sender/Shipper"
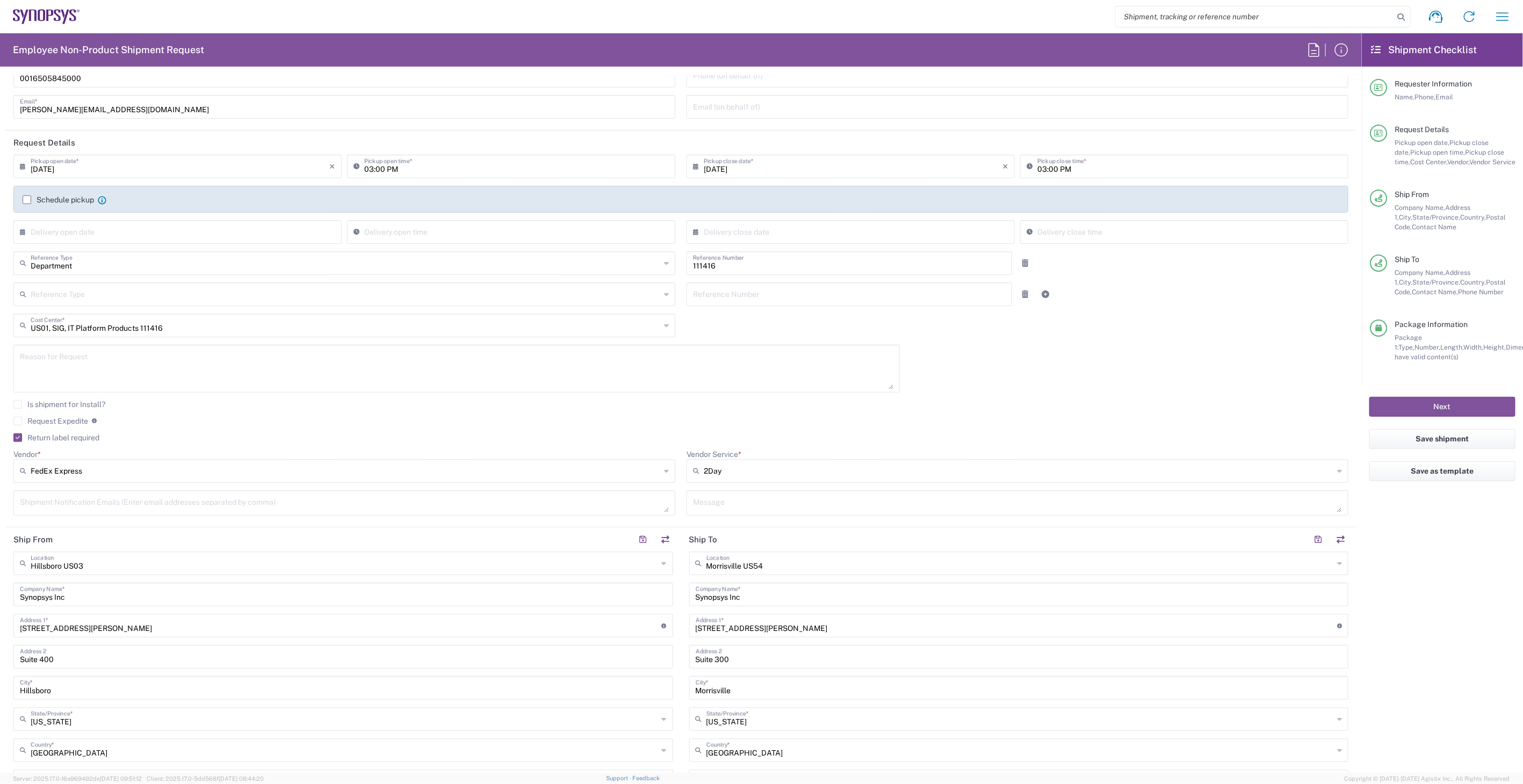
scroll to position [0, 0]
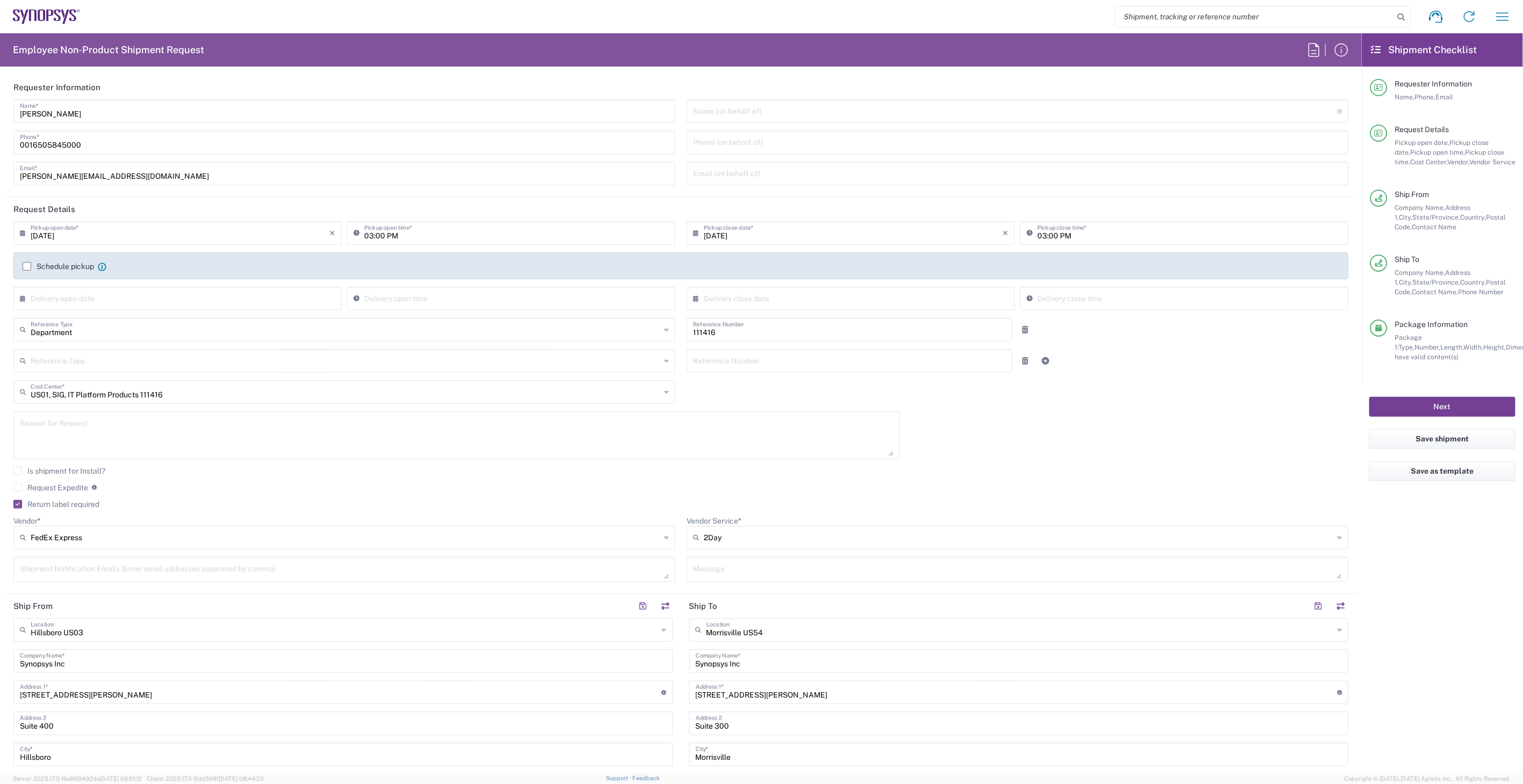
click at [1453, 412] on button "Next" at bounding box center [1441, 406] width 146 height 20
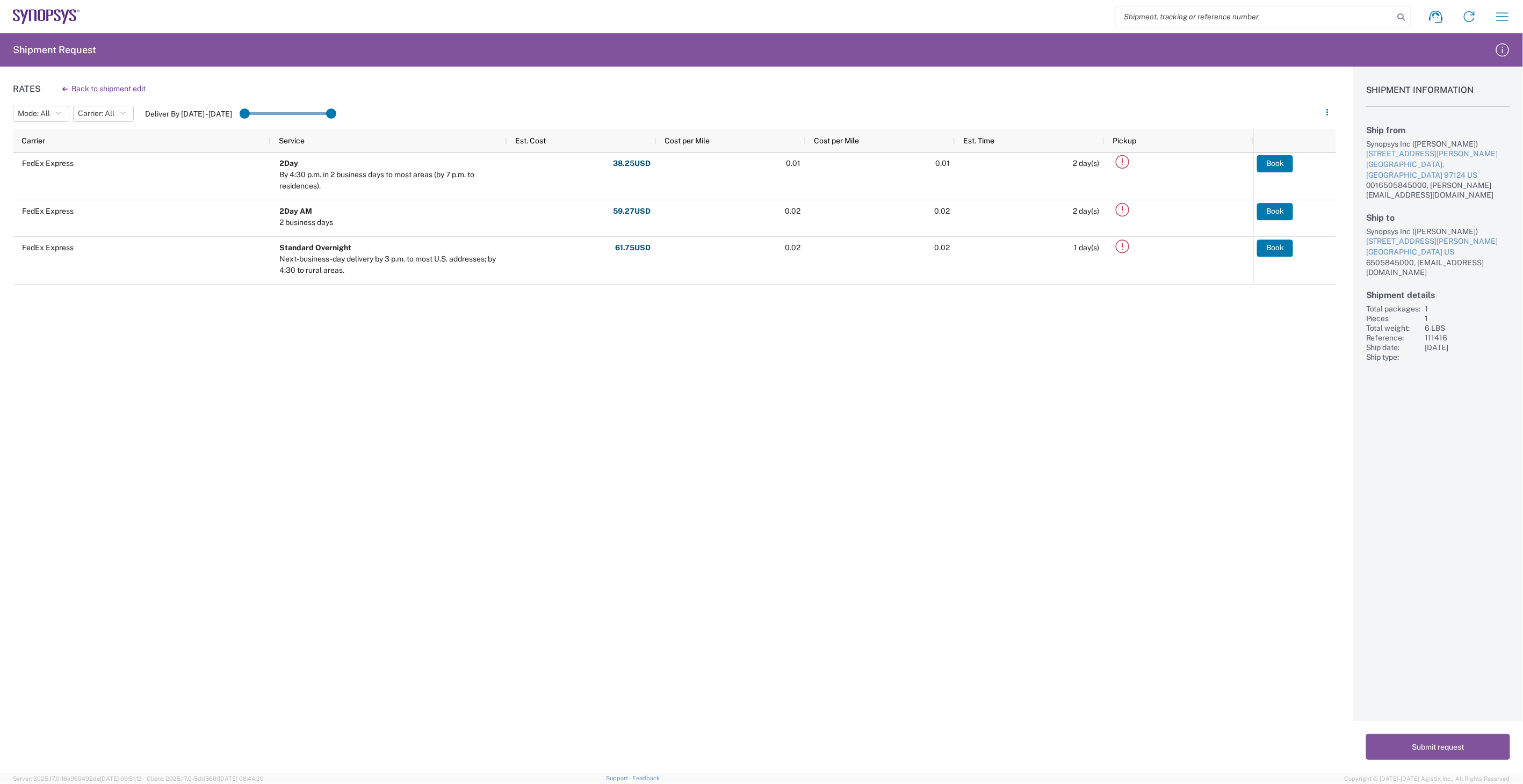
click at [264, 522] on div "Rates Back to shipment edit Mode: All All SMAL Carrier: All All FedEx Express D…" at bounding box center [668, 419] width 1336 height 706
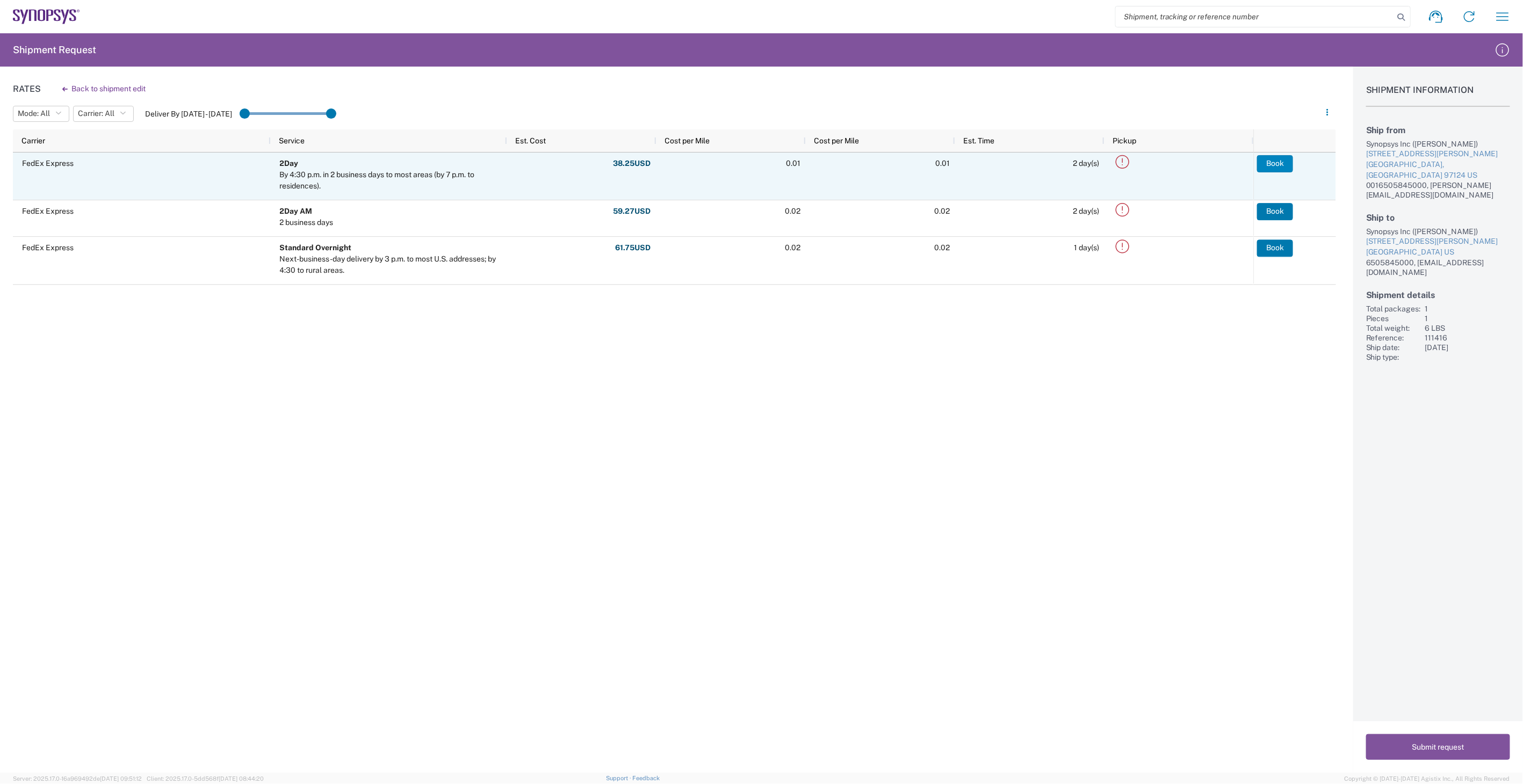
click at [1285, 165] on button "Book" at bounding box center [1275, 164] width 36 height 17
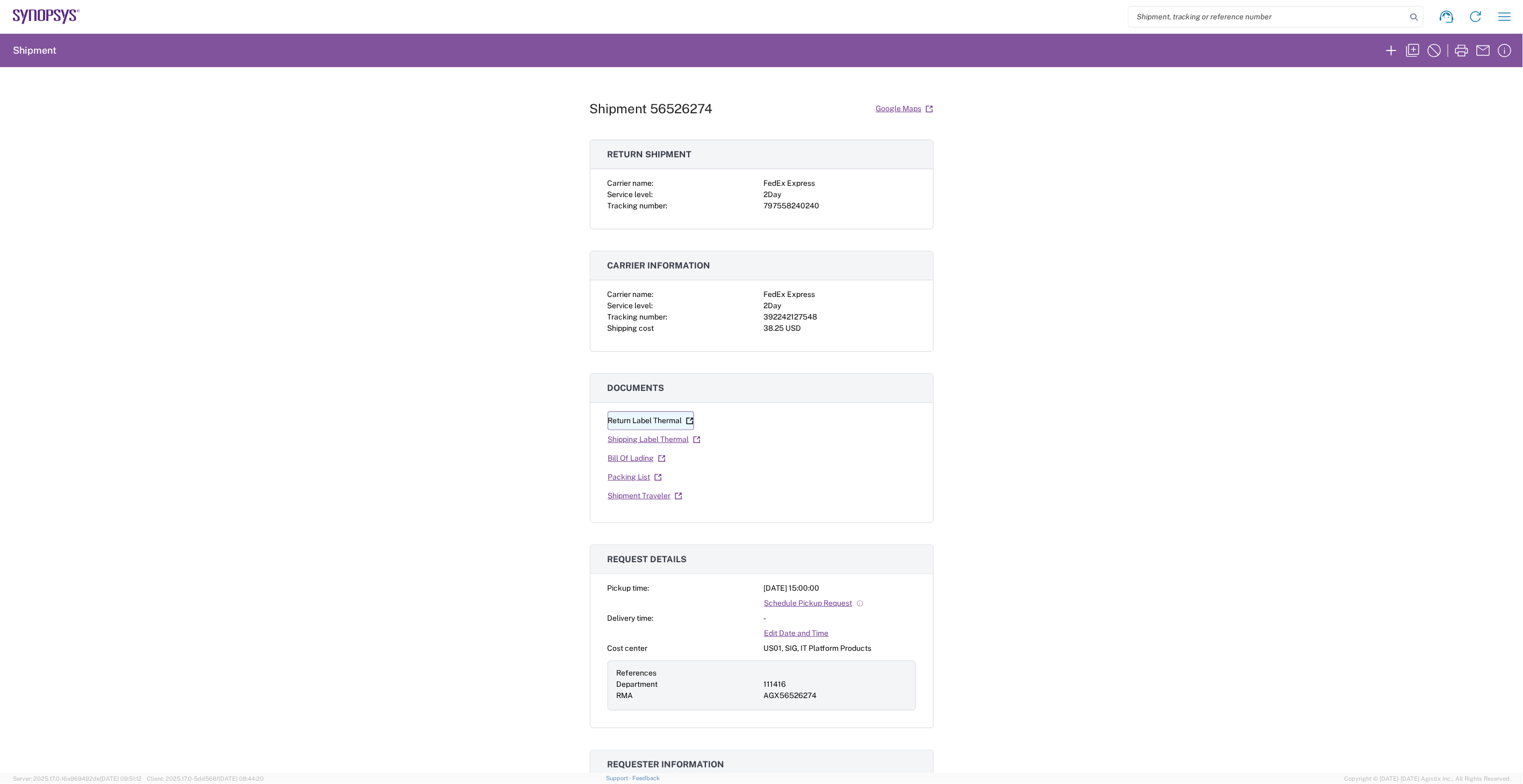
click at [675, 423] on link "Return Label Thermal" at bounding box center [650, 420] width 86 height 19
click at [654, 437] on link "Shipping Label Thermal" at bounding box center [654, 439] width 93 height 19
click at [1110, 274] on div "Shipment 56526274 Google Maps Return shipment Carrier name: FedEx Express Servi…" at bounding box center [762, 419] width 1523 height 705
click at [1090, 260] on div "Shipment 56526274 Google Maps Return shipment Carrier name: FedEx Express Servi…" at bounding box center [762, 419] width 1523 height 705
